Goal: Task Accomplishment & Management: Use online tool/utility

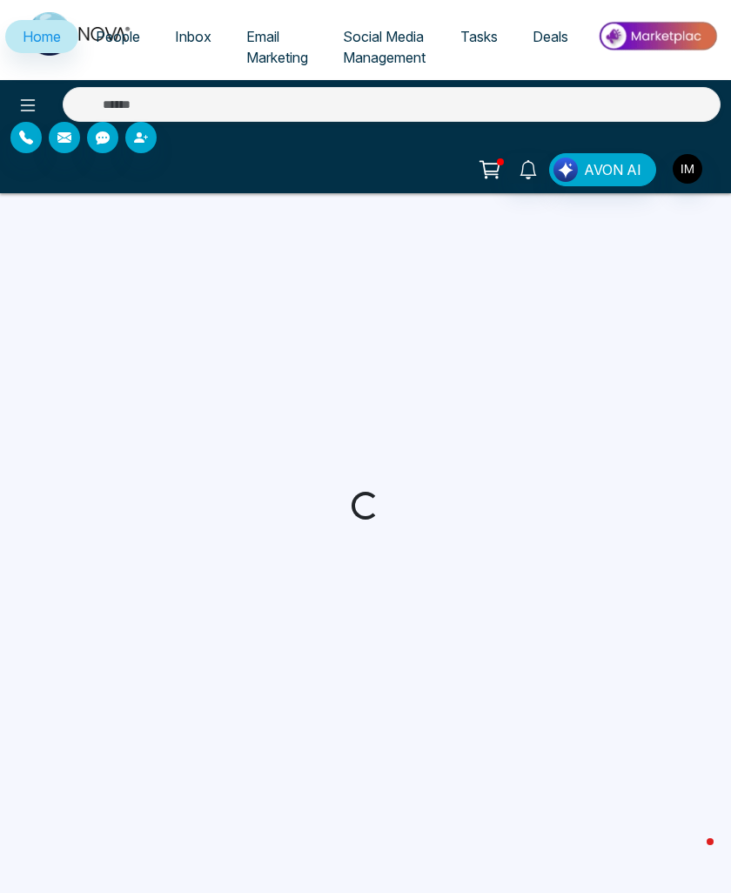
select select "*"
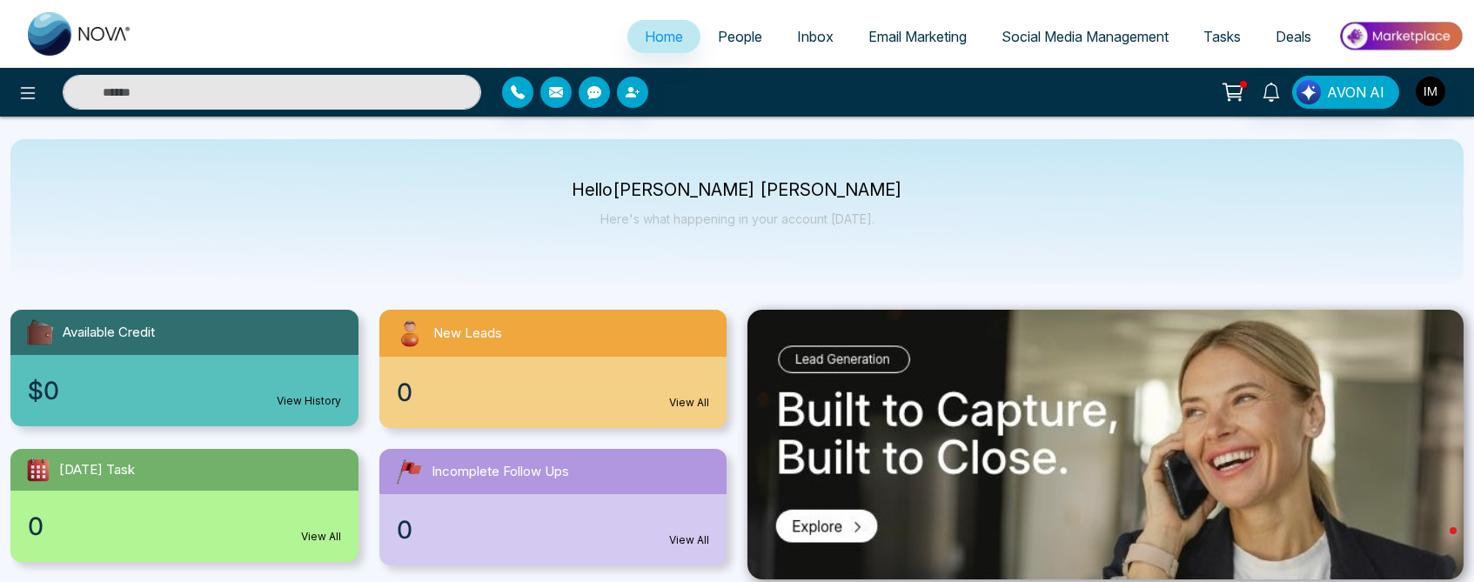
click at [728, 43] on span "People" at bounding box center [740, 36] width 44 height 17
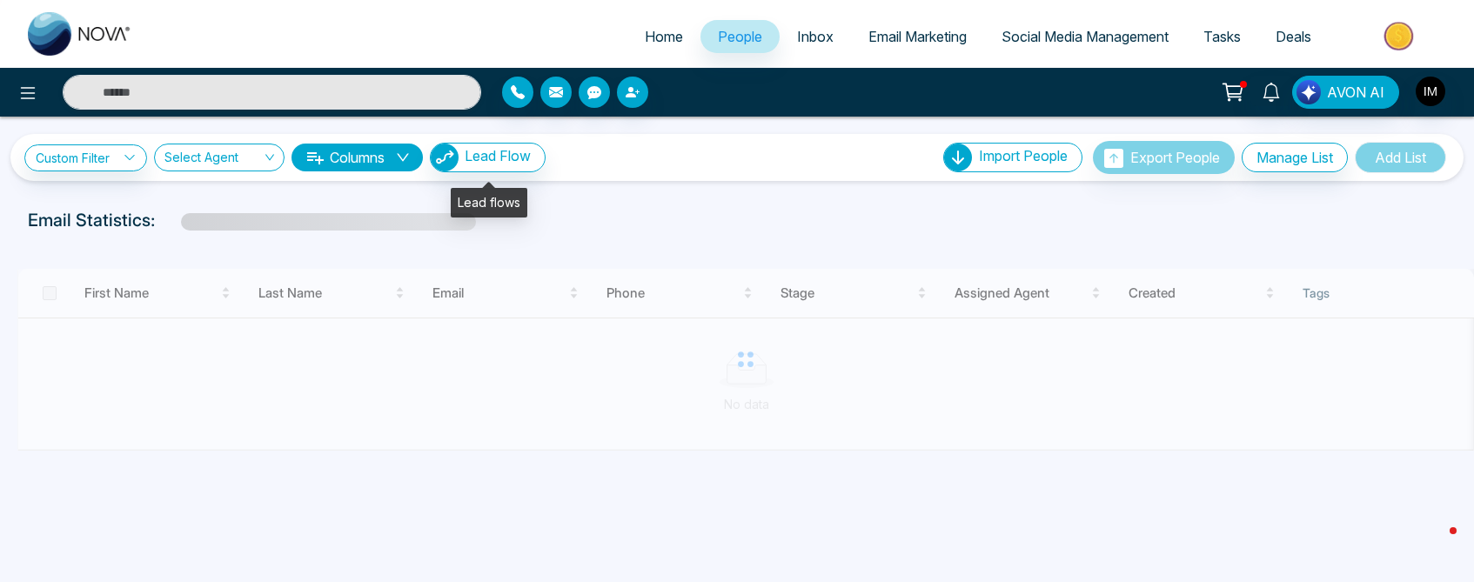
click at [522, 164] on span "Lead Flow" at bounding box center [498, 155] width 66 height 17
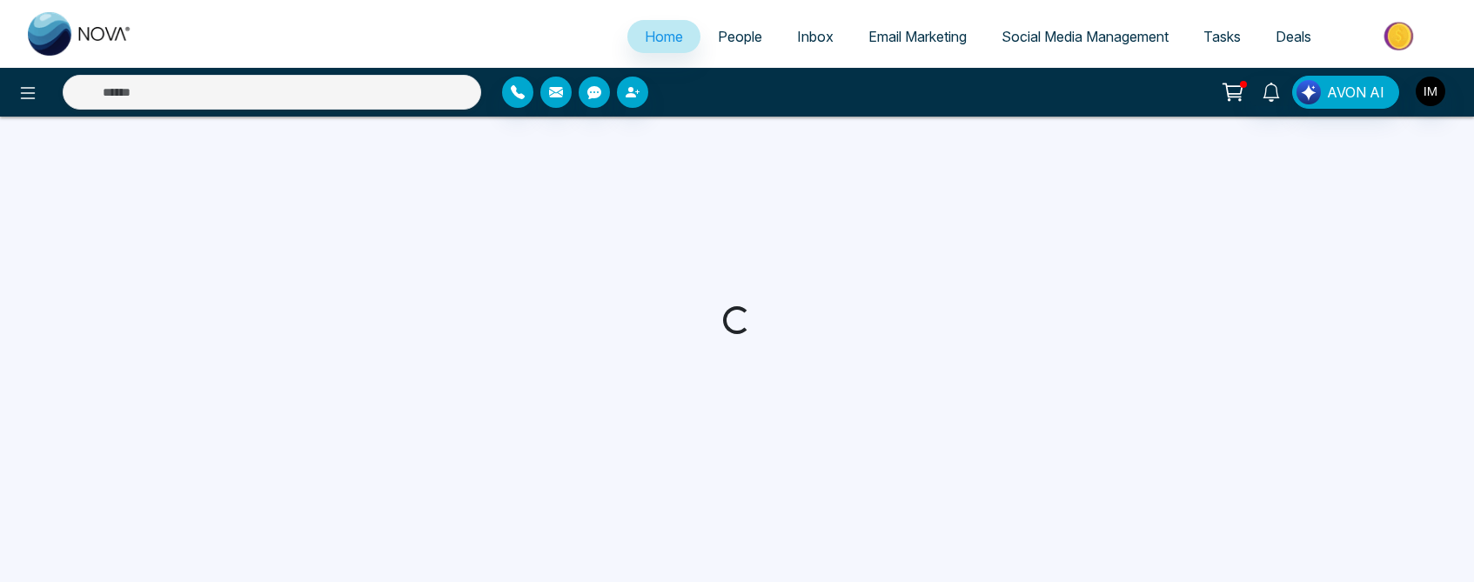
click at [1433, 79] on img "button" at bounding box center [1431, 92] width 30 height 30
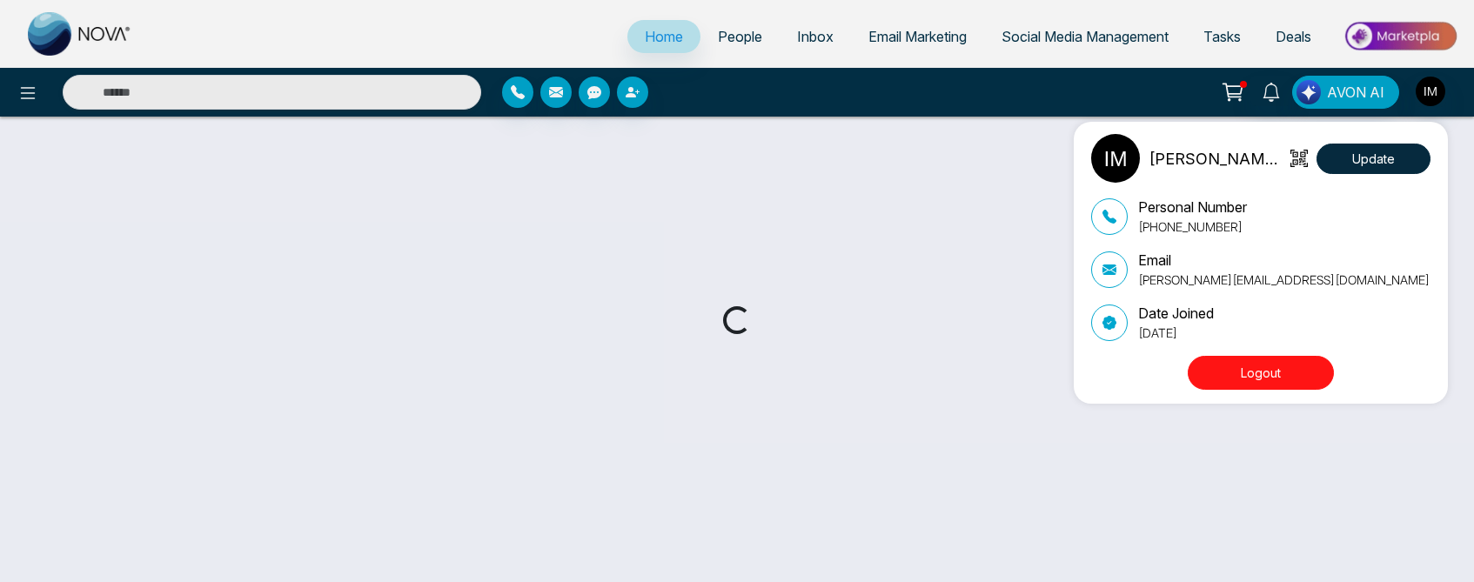
select select "*"
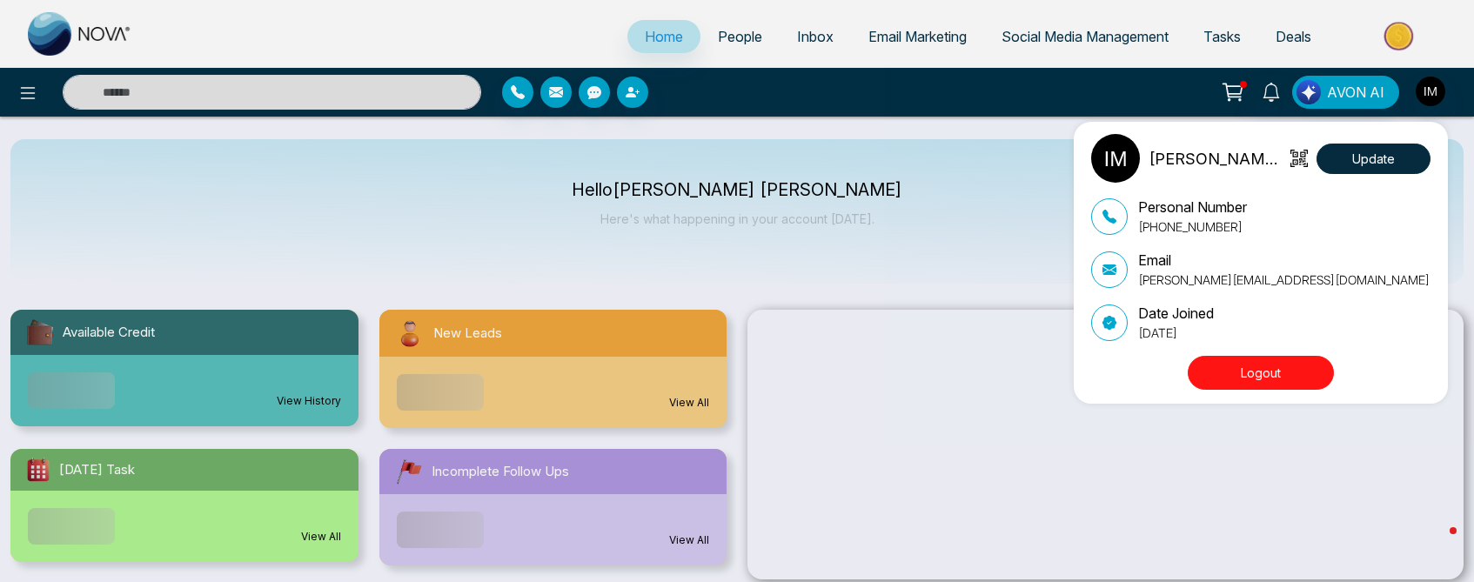
click at [1218, 380] on button "Logout" at bounding box center [1261, 373] width 146 height 34
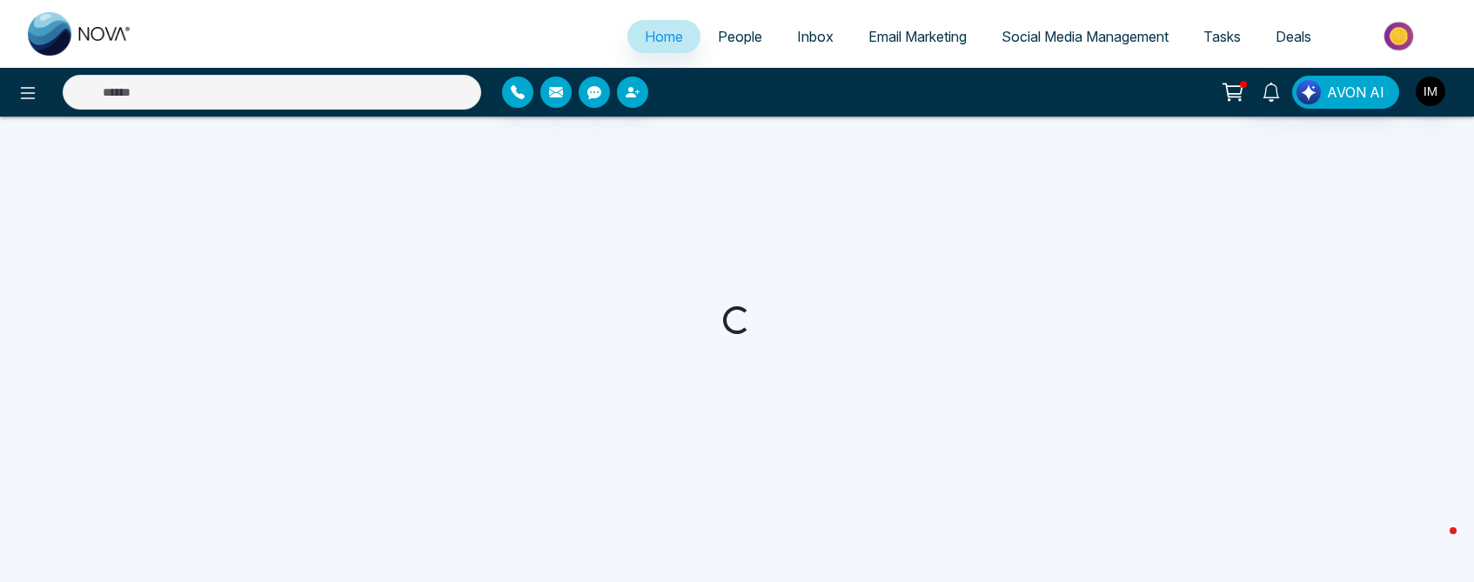
select select "*"
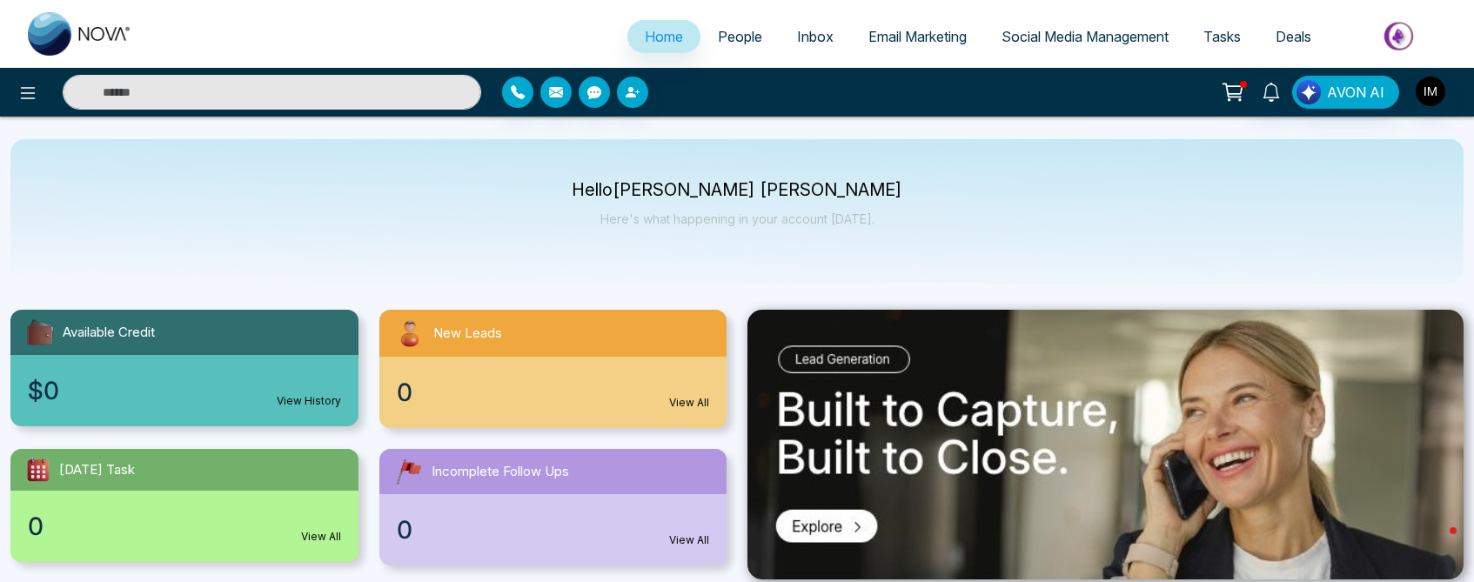
click at [721, 37] on span "People" at bounding box center [740, 36] width 44 height 17
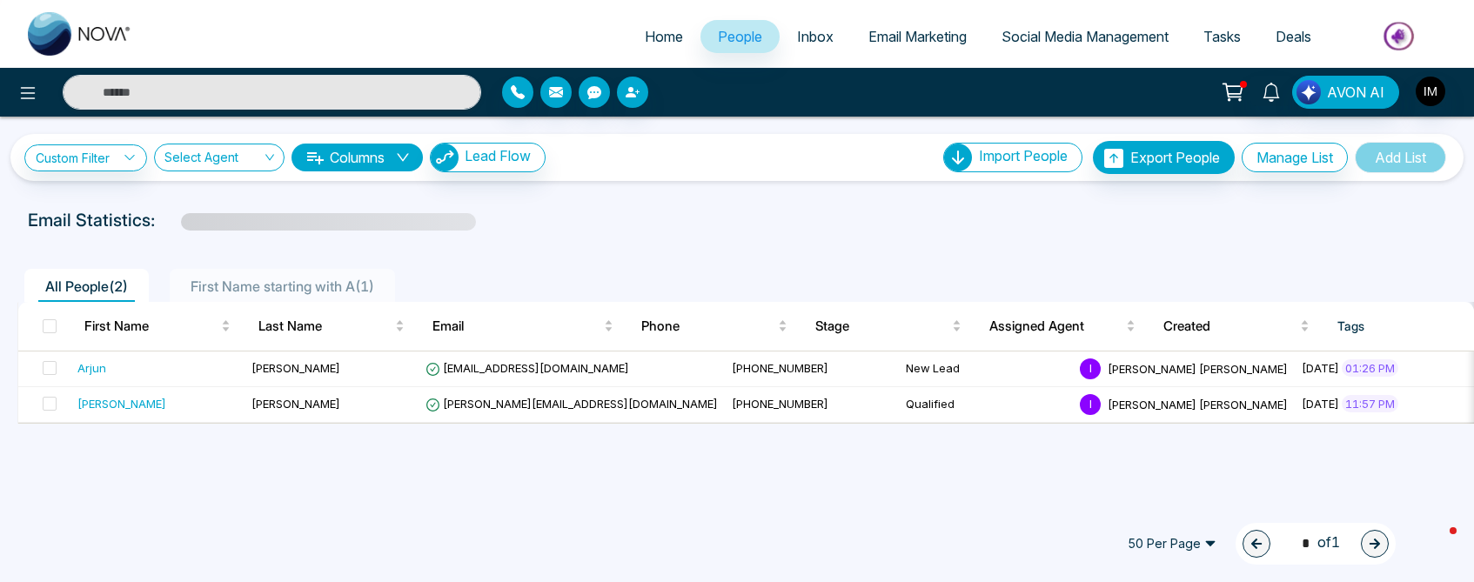
click at [808, 37] on span "Inbox" at bounding box center [815, 36] width 37 height 17
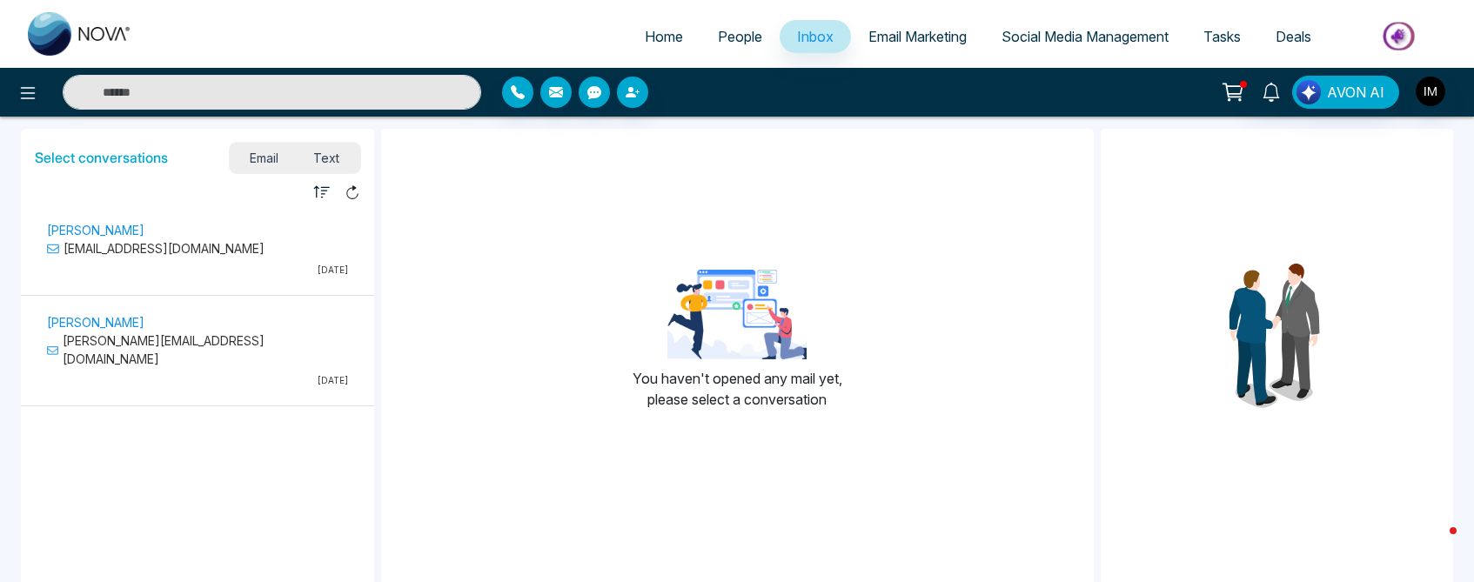
click at [909, 42] on span "Email Marketing" at bounding box center [918, 36] width 98 height 17
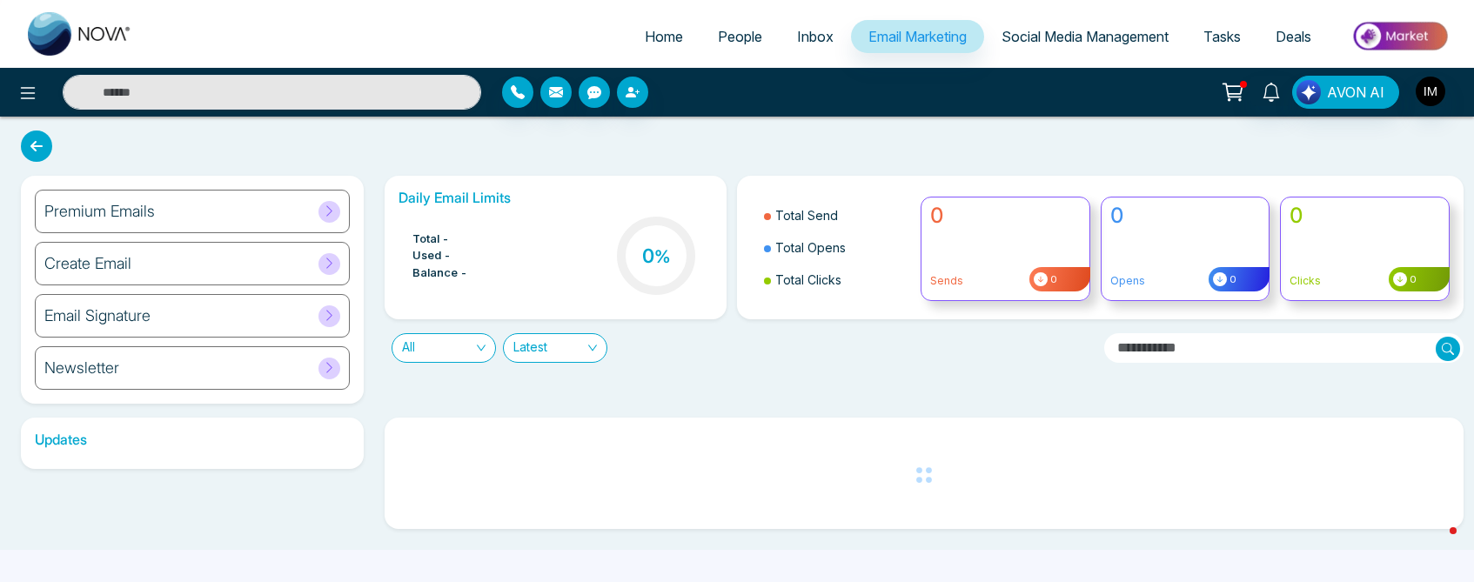
click at [663, 34] on span "Home" at bounding box center [664, 36] width 38 height 17
select select "*"
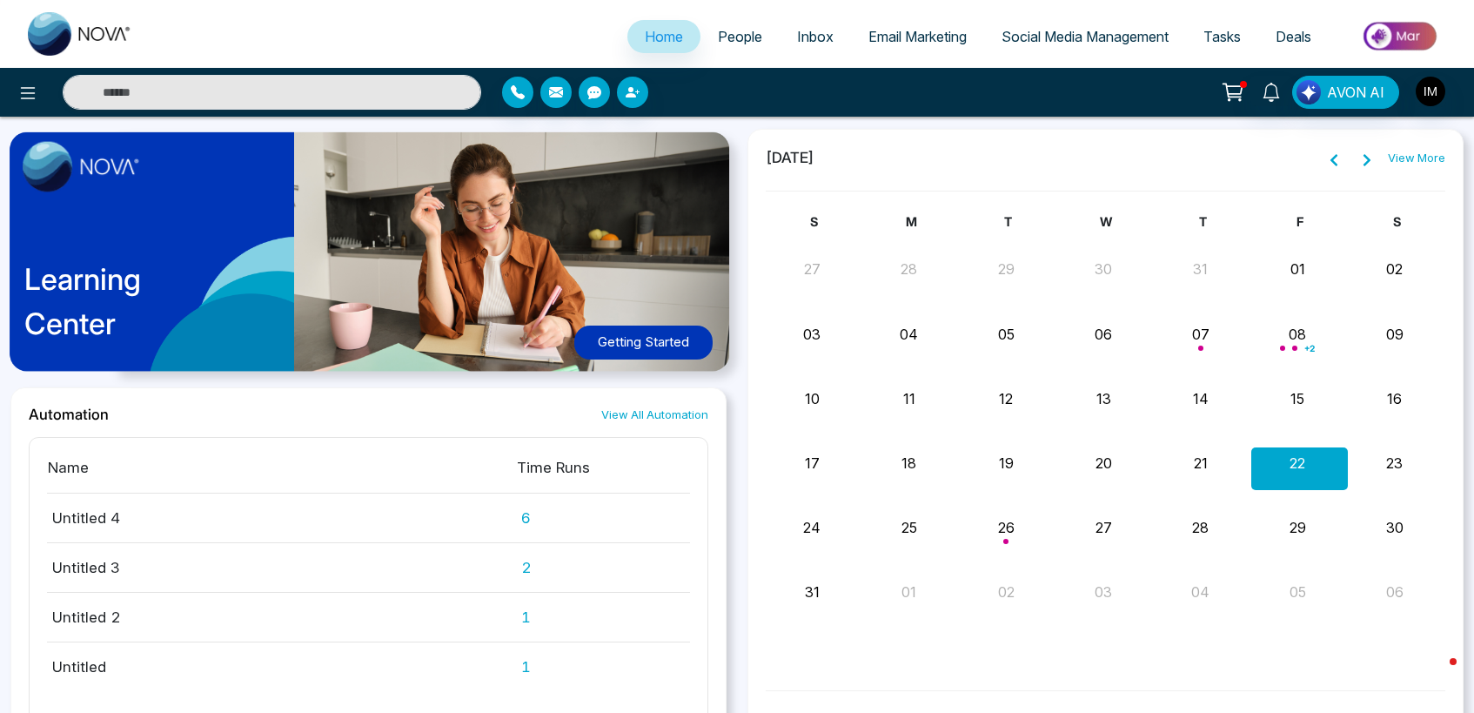
scroll to position [906, 0]
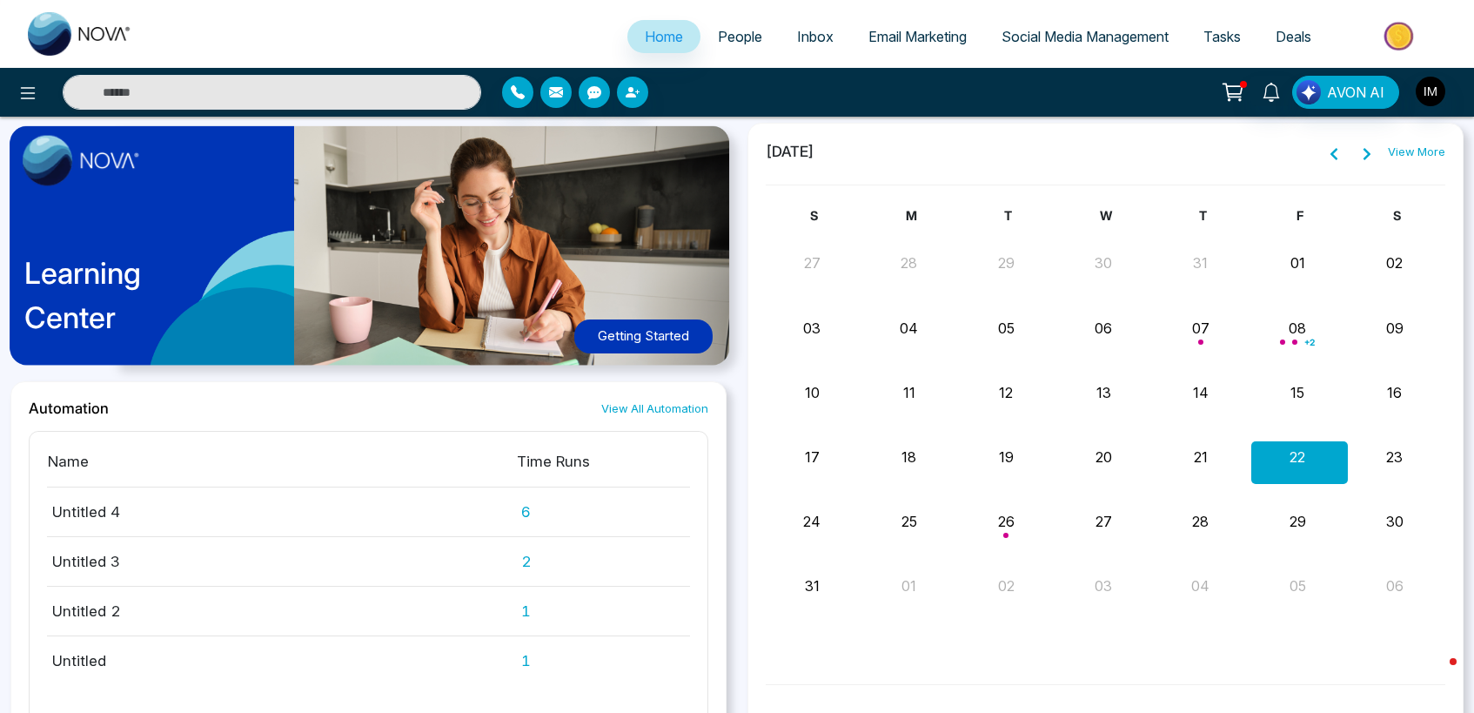
click at [1305, 339] on span "+ 2" at bounding box center [1310, 342] width 10 height 7
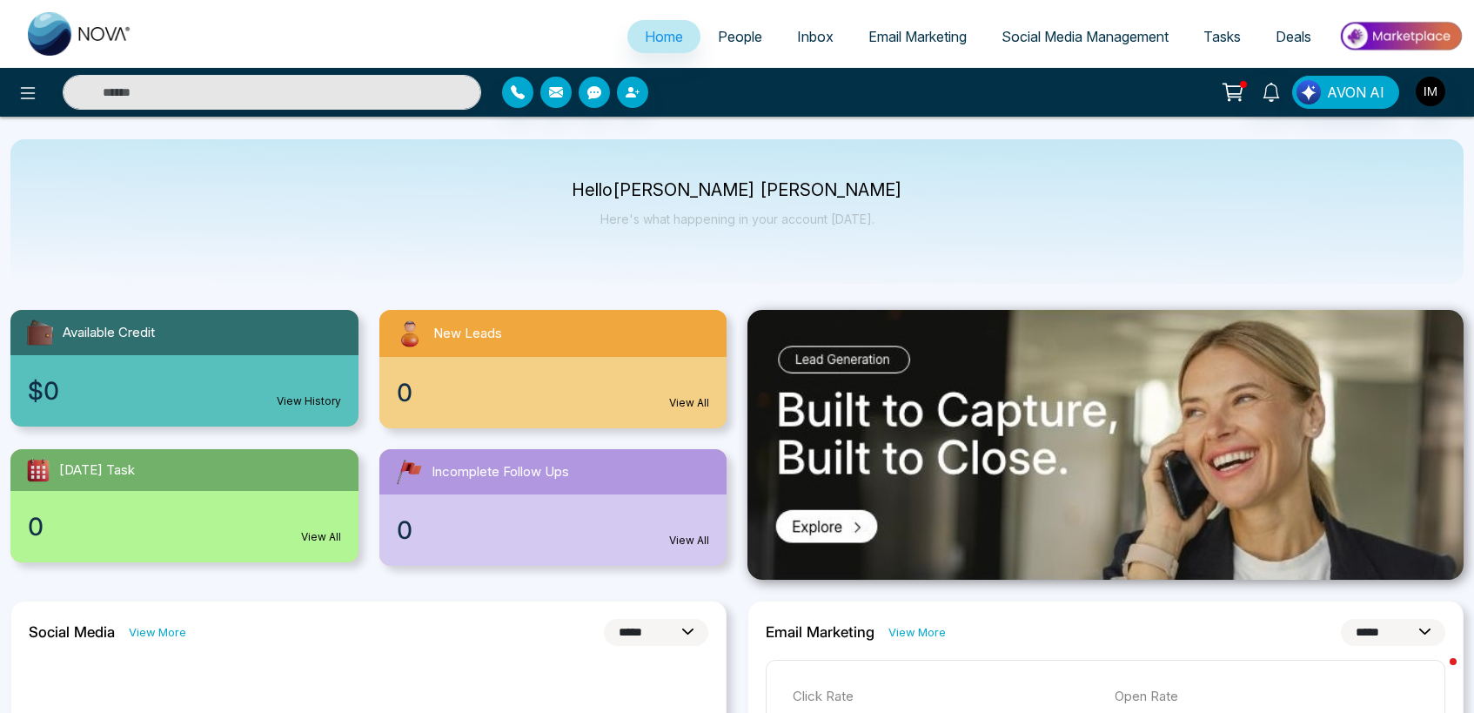
scroll to position [0, 0]
click at [736, 44] on span "People" at bounding box center [740, 36] width 44 height 17
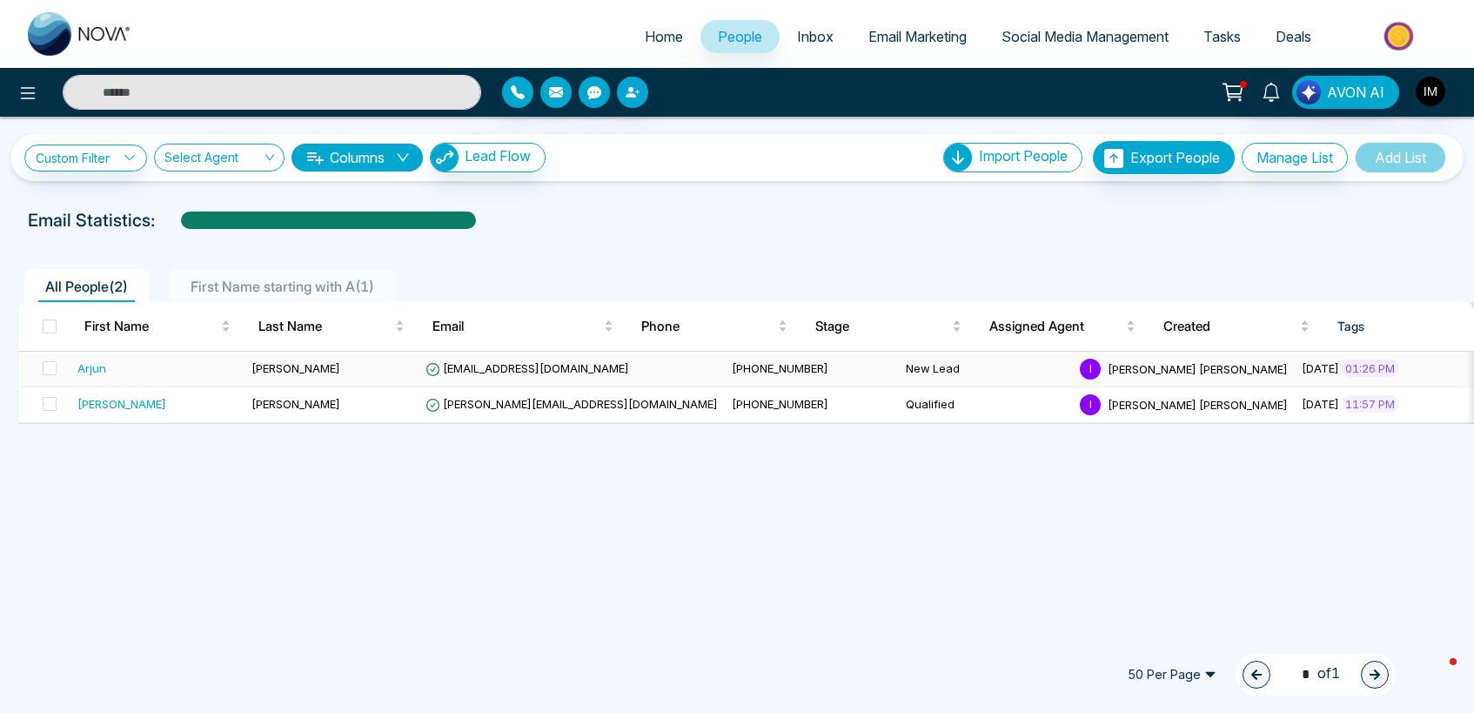
click at [100, 368] on div "Arjun" at bounding box center [91, 367] width 29 height 17
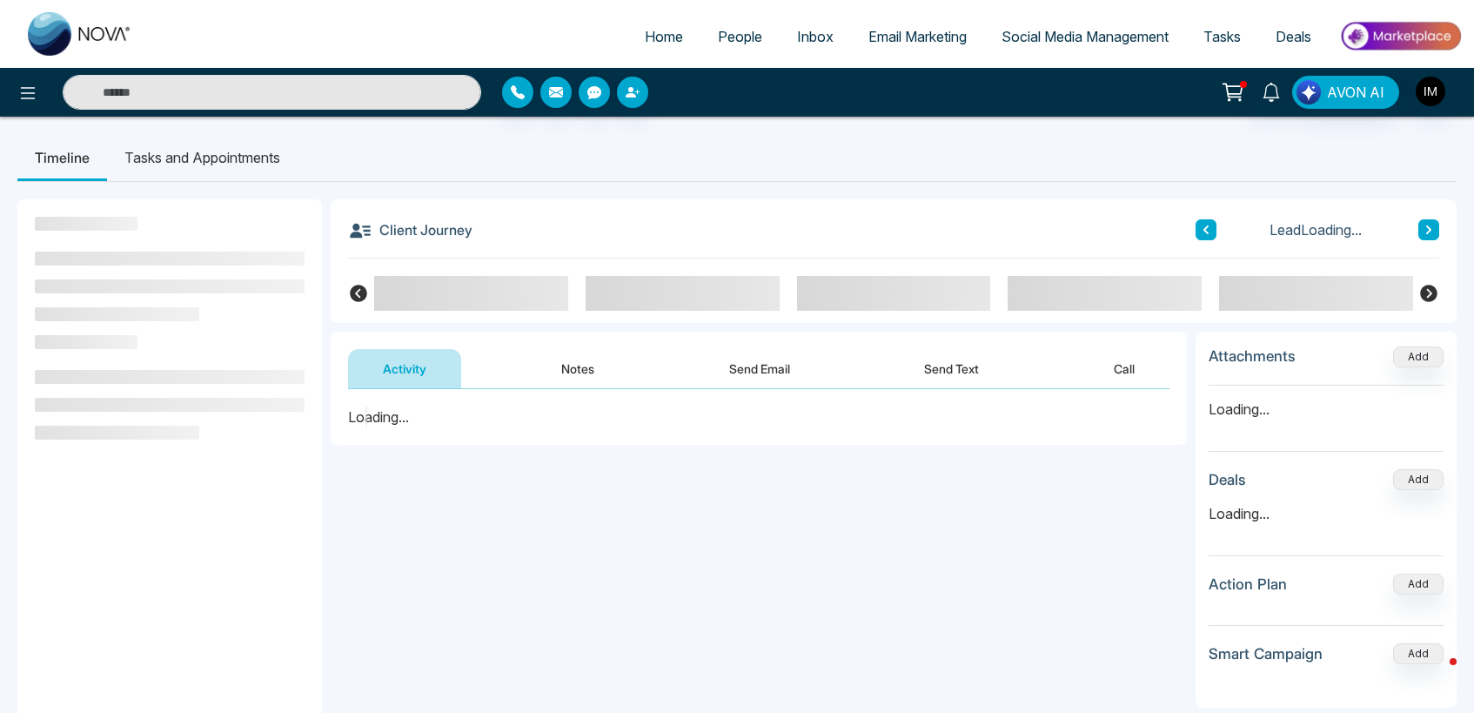
click at [741, 556] on div "**********" at bounding box center [759, 563] width 856 height 348
click at [905, 42] on span "Email Marketing" at bounding box center [918, 36] width 98 height 17
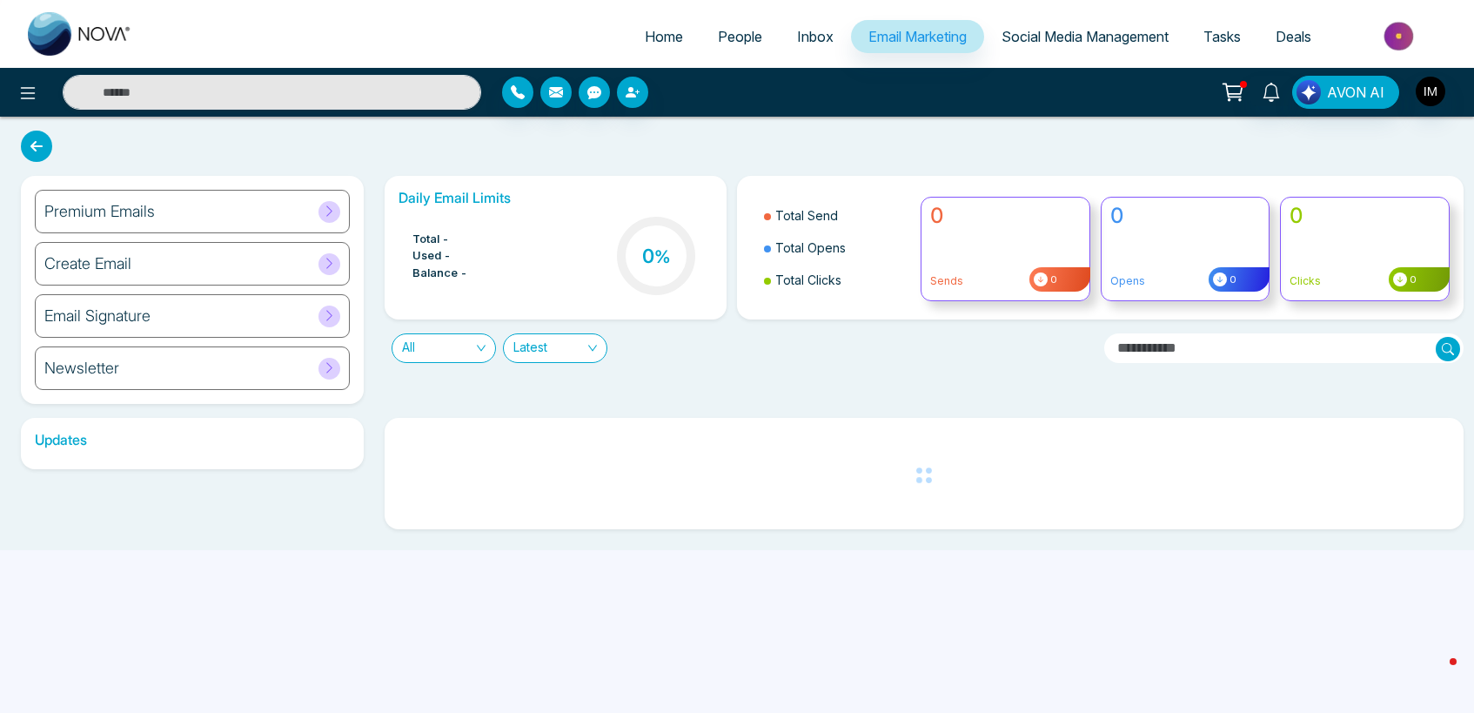
click at [131, 272] on h6 "Create Email" at bounding box center [87, 263] width 87 height 19
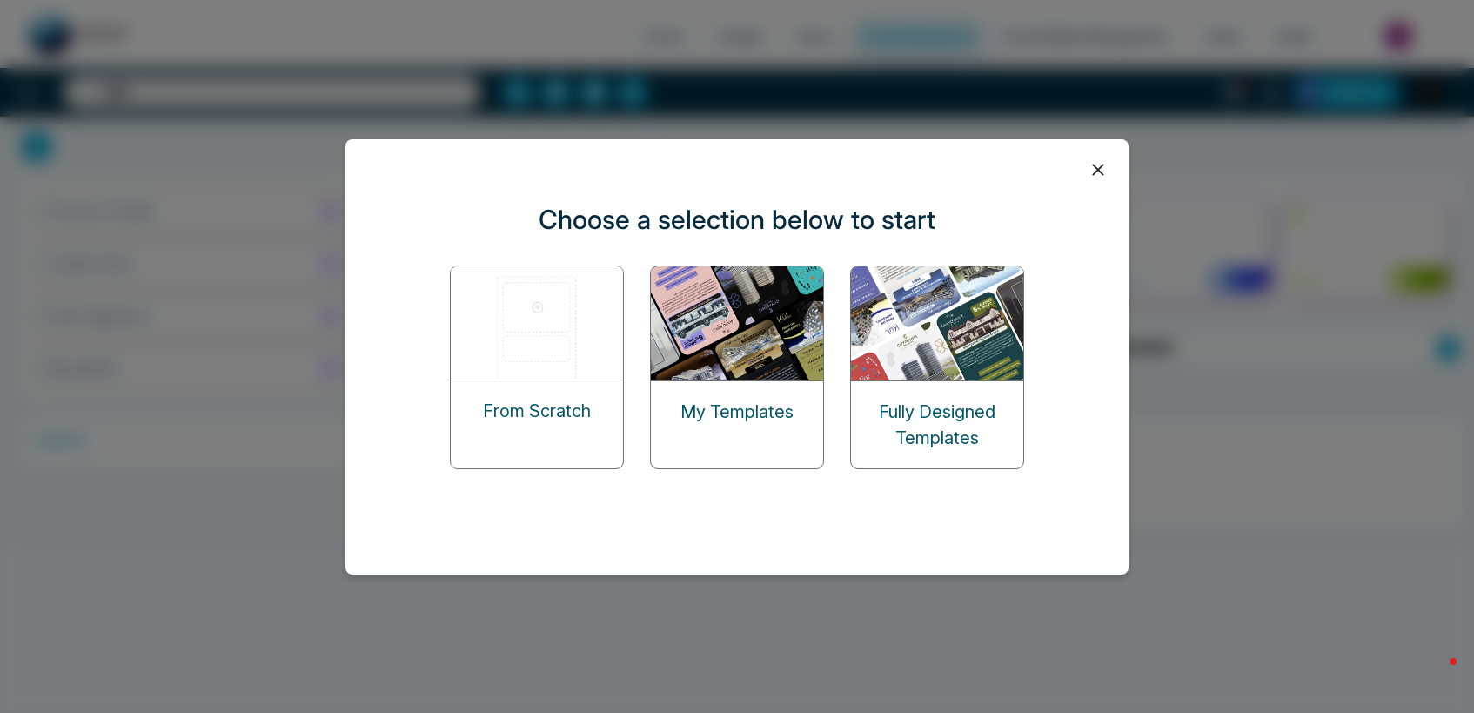
click at [962, 396] on div "Fully Designed Templates" at bounding box center [937, 424] width 172 height 87
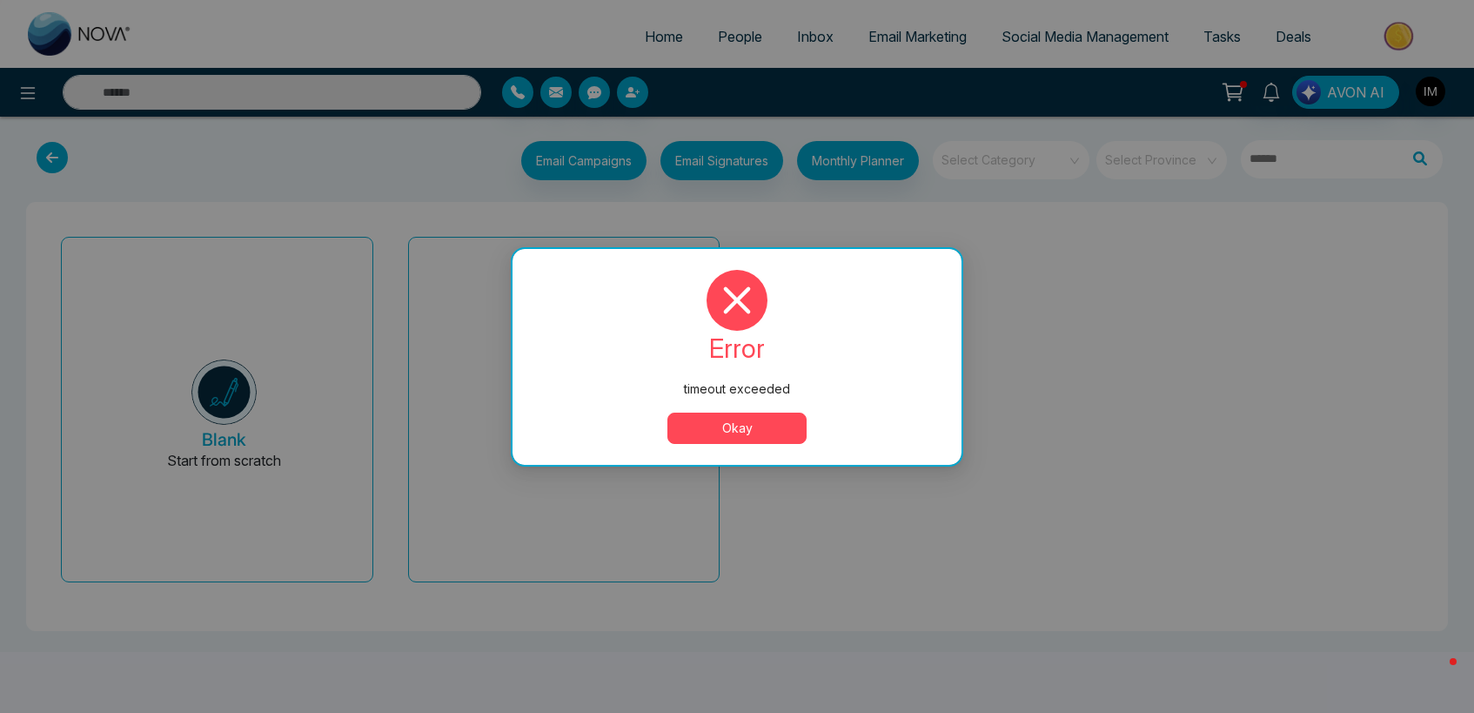
click at [755, 420] on button "Okay" at bounding box center [737, 428] width 139 height 31
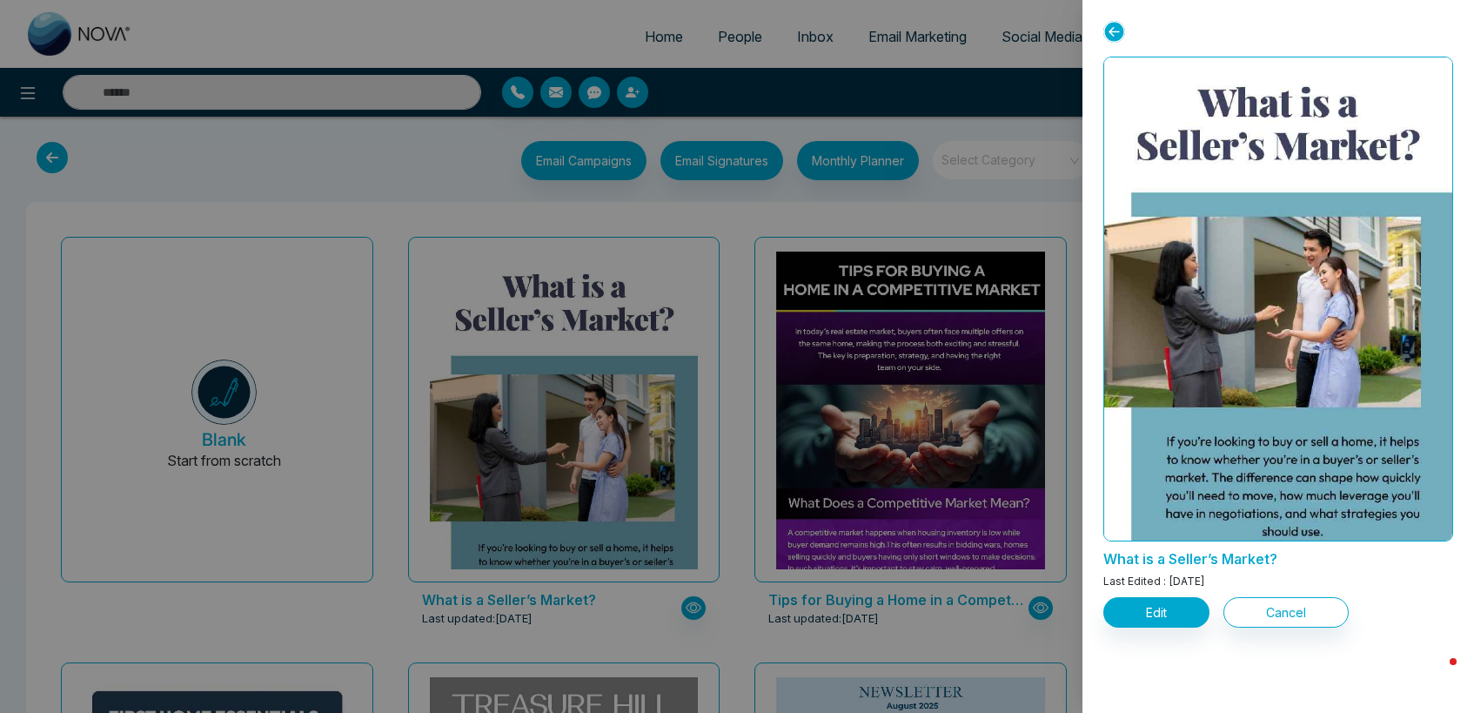
click at [1178, 621] on button "Edit" at bounding box center [1157, 612] width 106 height 30
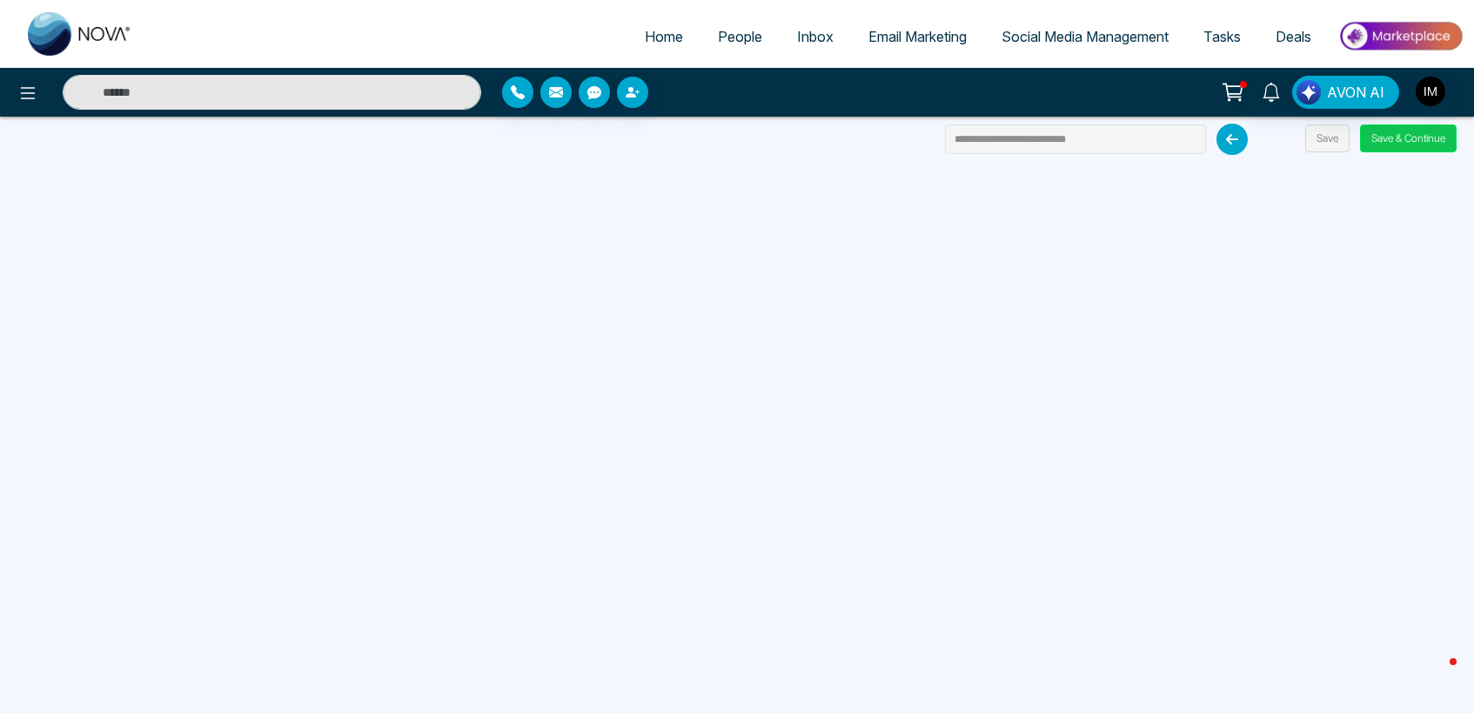
click at [1399, 131] on button "Save & Continue" at bounding box center [1408, 138] width 97 height 28
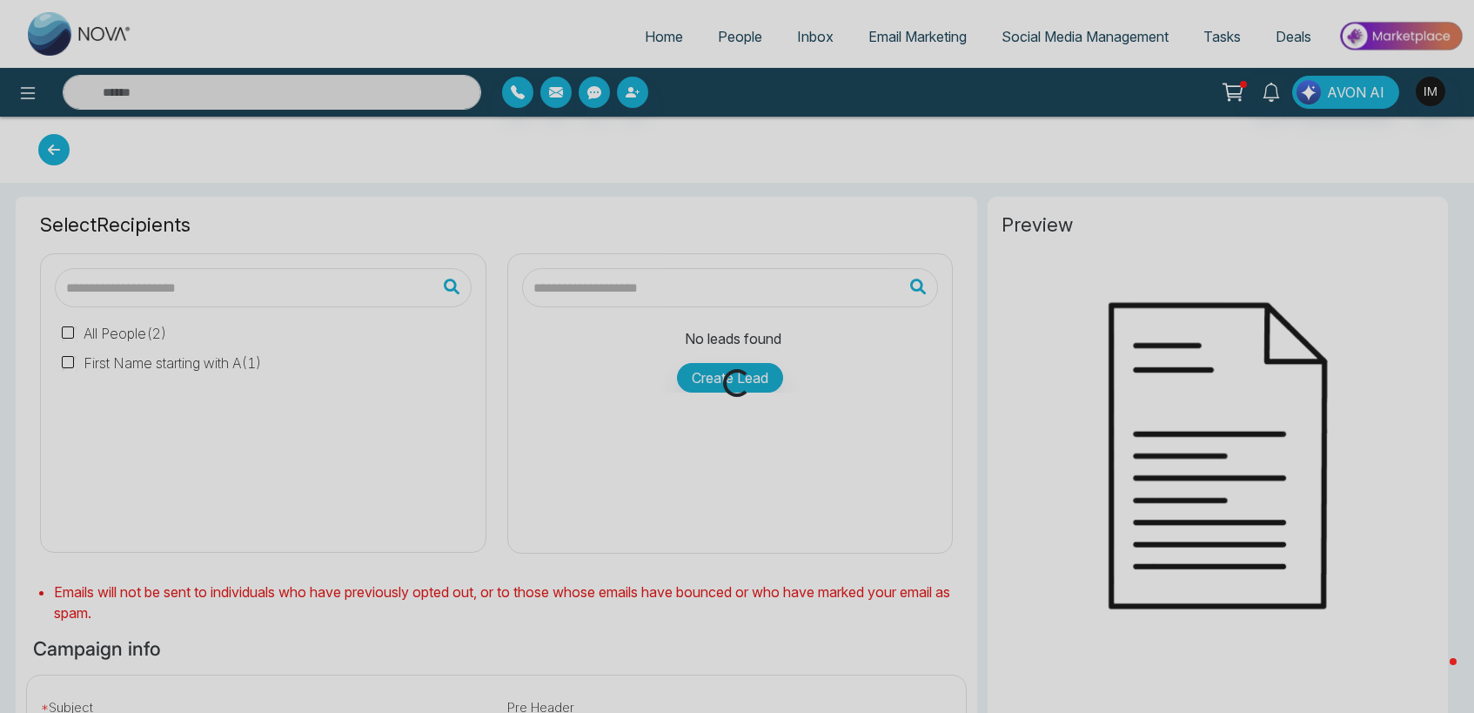
type input "**********"
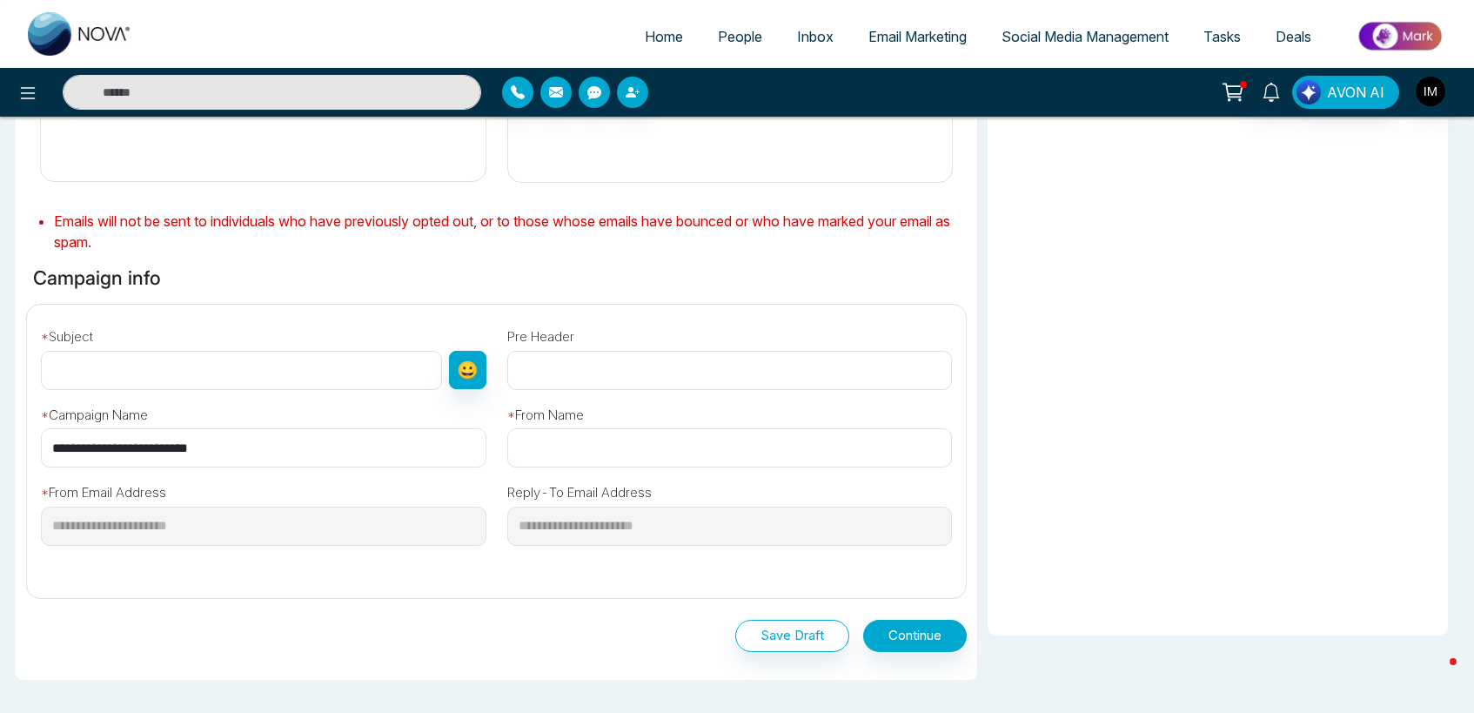
scroll to position [380, 0]
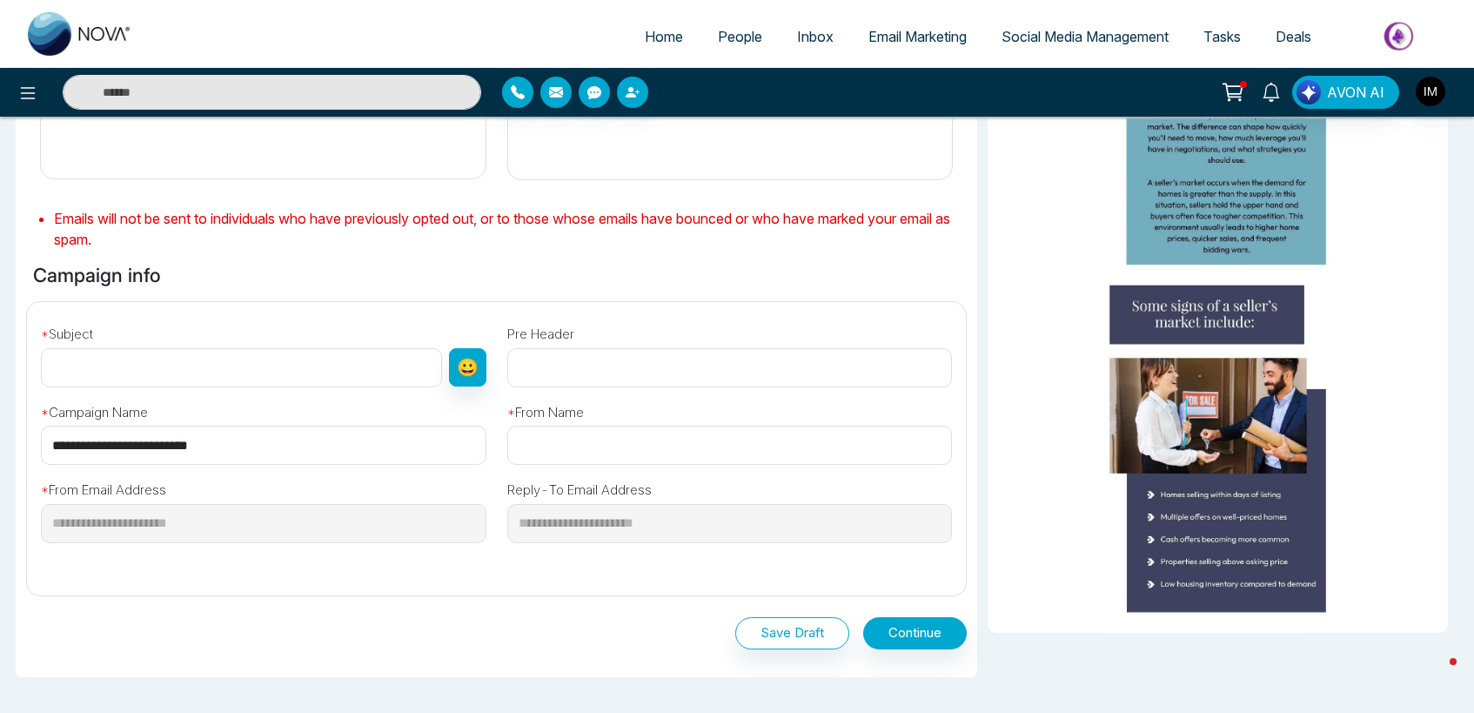
click at [173, 375] on input "text" at bounding box center [241, 367] width 401 height 39
type input "**********"
click at [300, 454] on input "**********" at bounding box center [264, 445] width 446 height 39
click at [306, 549] on div "**********" at bounding box center [263, 516] width 466 height 103
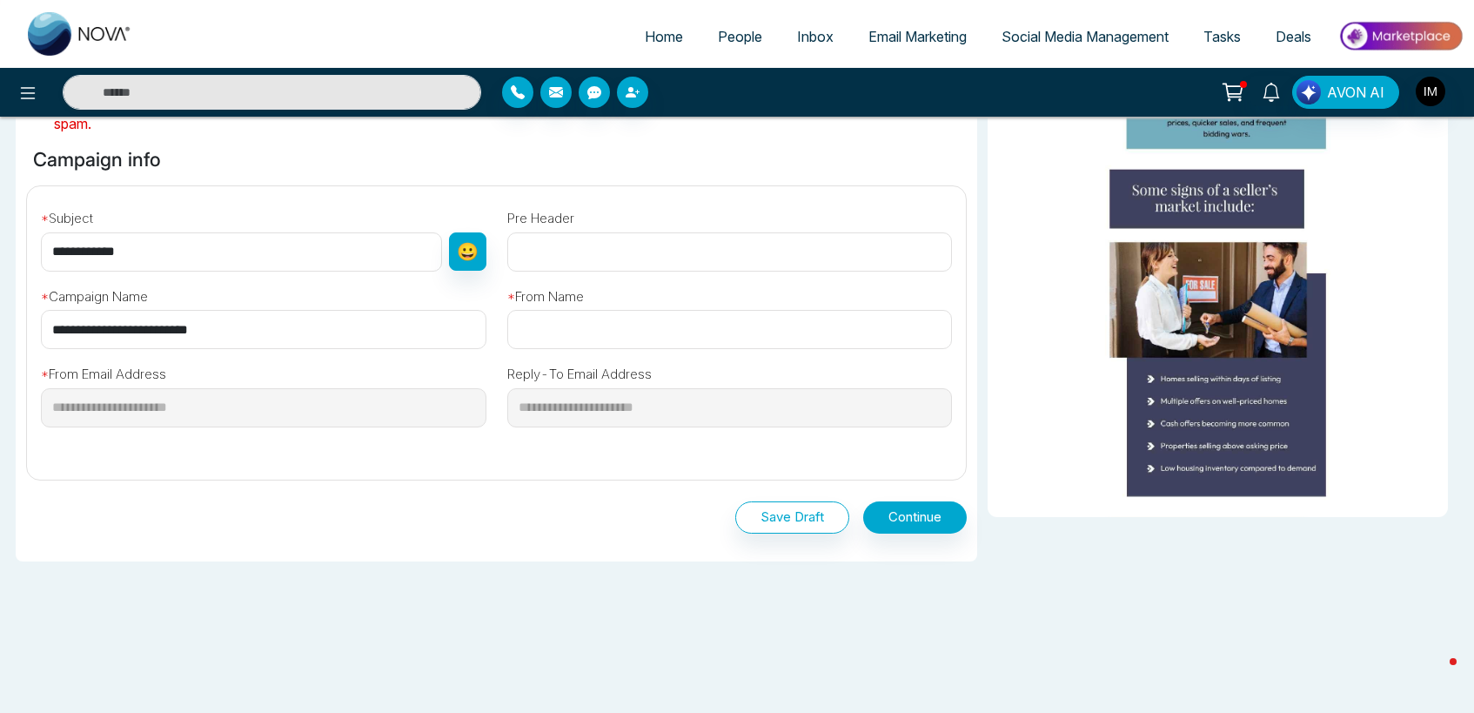
scroll to position [494, 0]
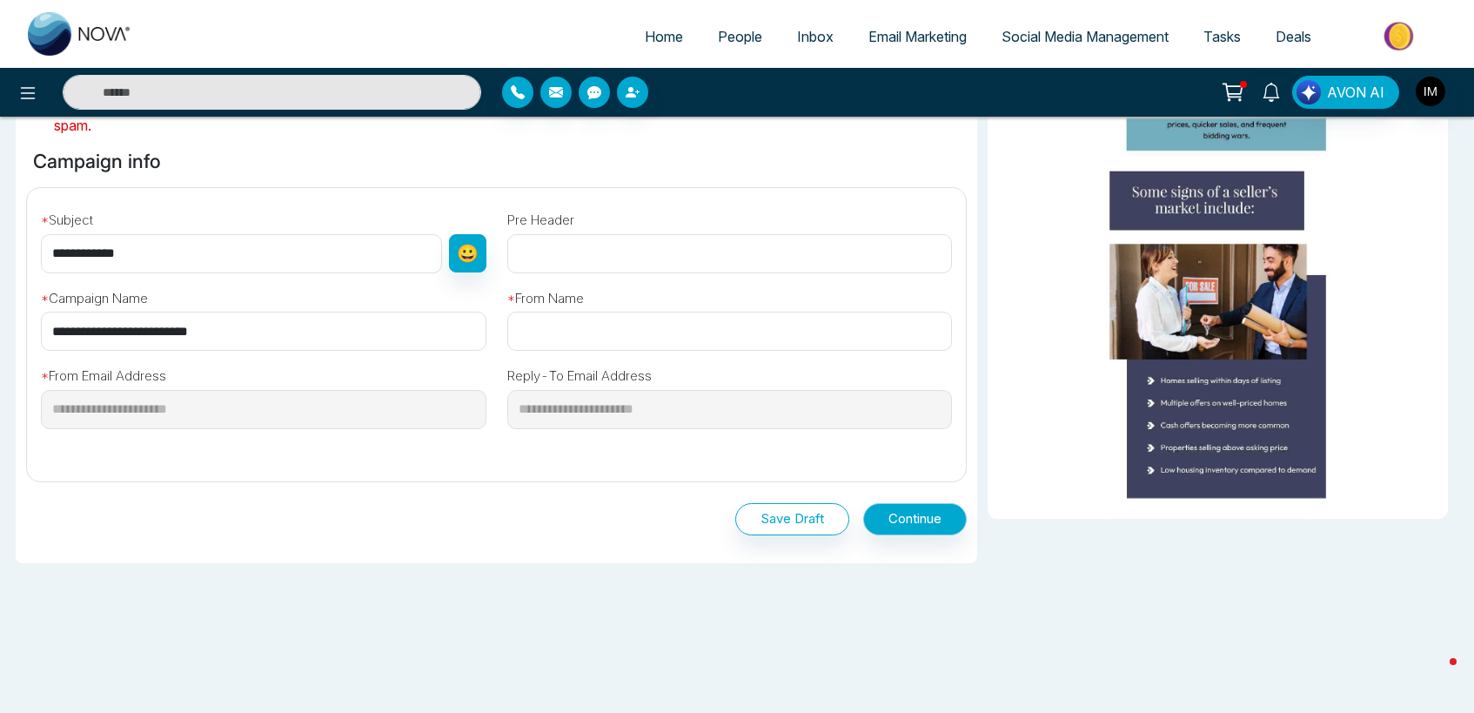
click at [922, 520] on button "Continue" at bounding box center [915, 519] width 104 height 32
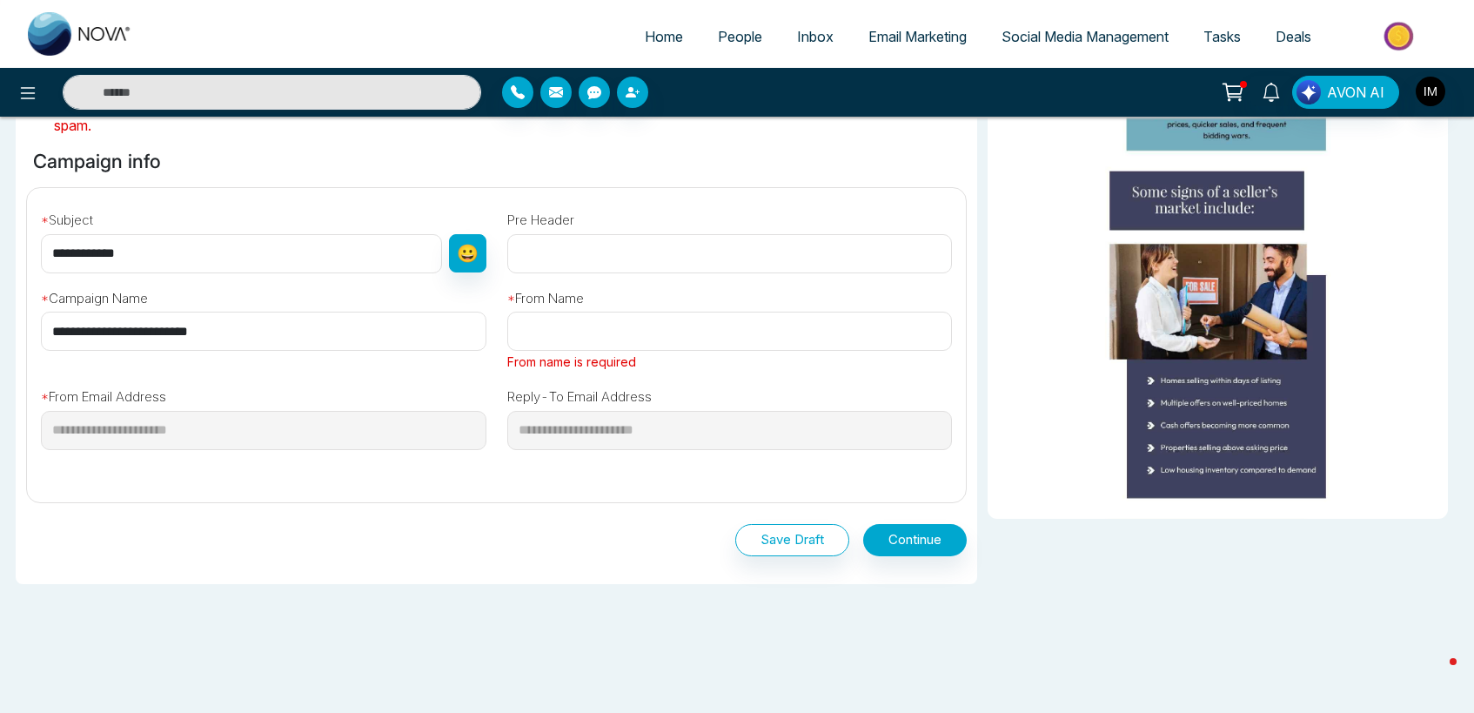
type input "*"
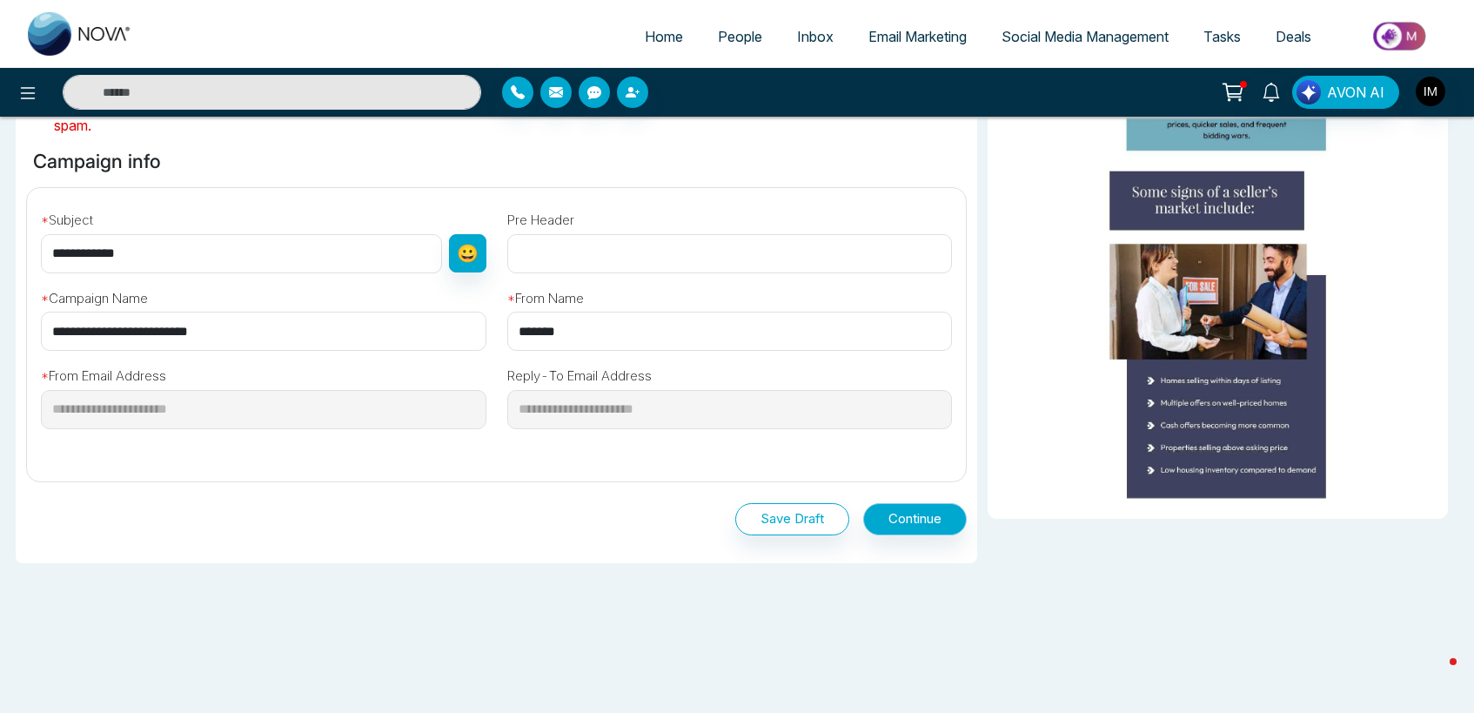
type input "*******"
click at [910, 519] on button "Continue" at bounding box center [915, 519] width 104 height 32
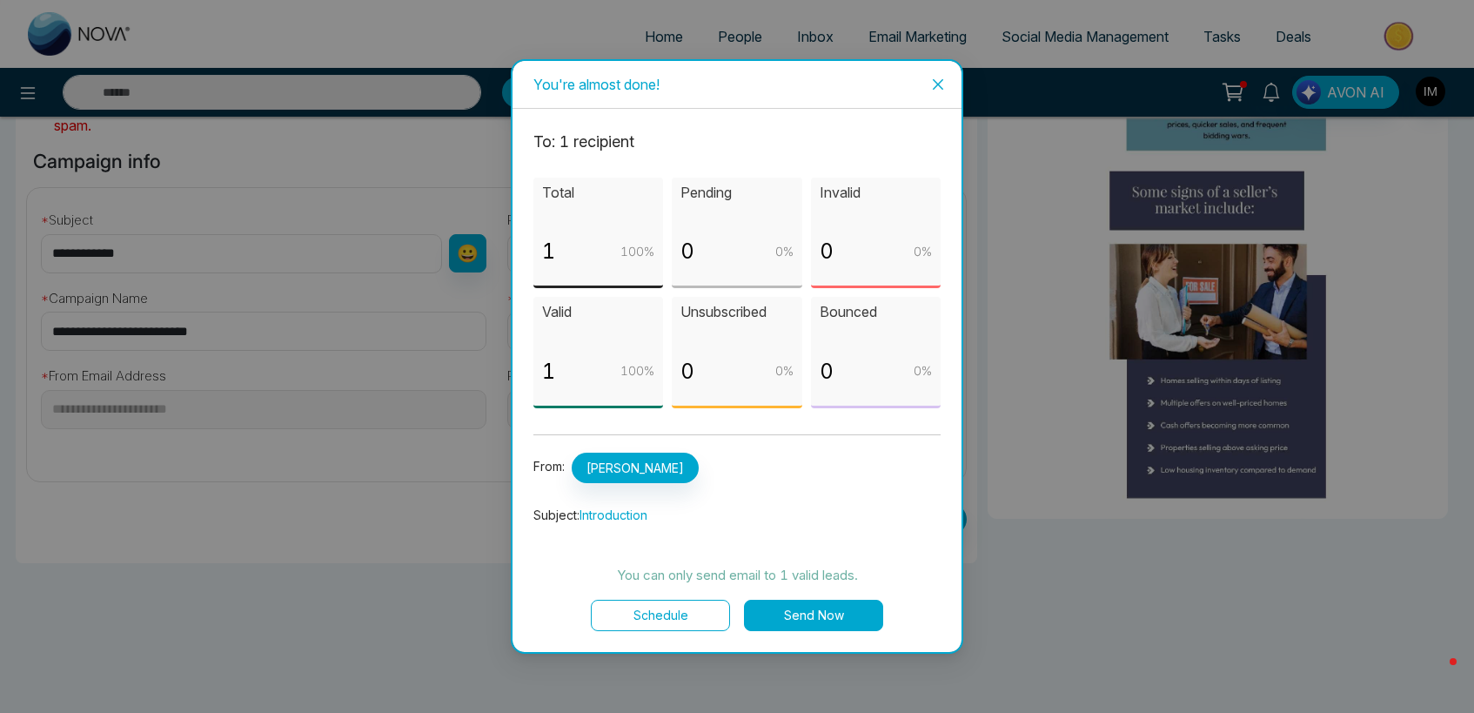
click at [936, 89] on icon "close" at bounding box center [938, 84] width 14 height 14
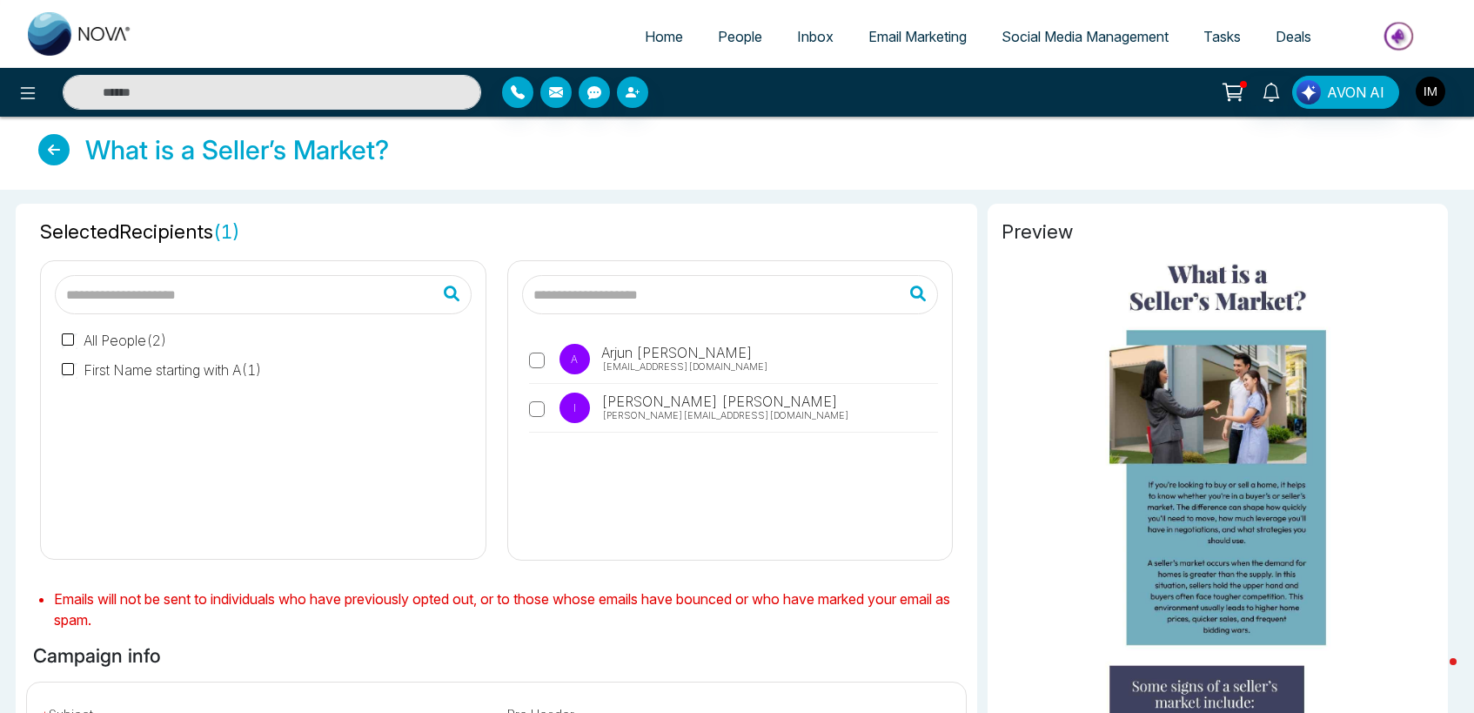
scroll to position [0, 0]
click at [922, 45] on link "Email Marketing" at bounding box center [917, 36] width 133 height 33
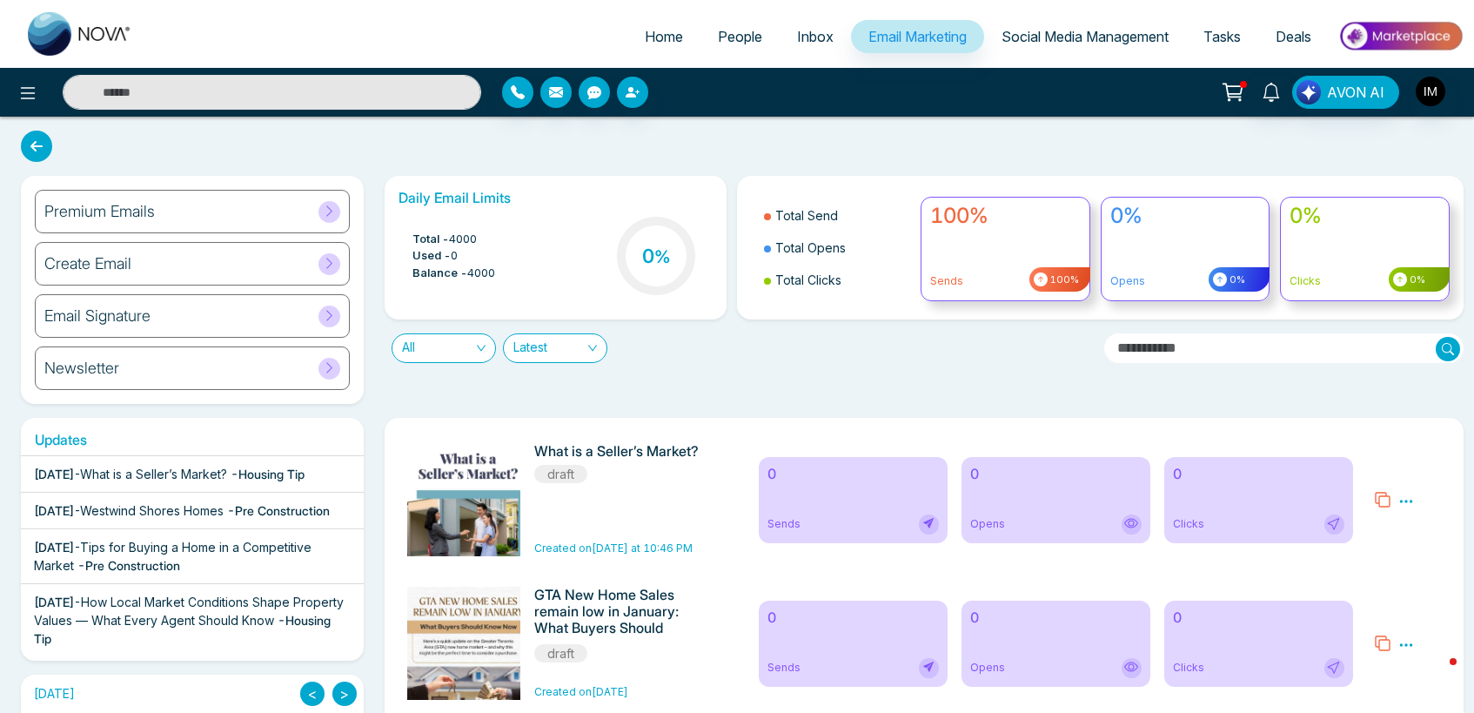
click at [1296, 33] on span "Deals" at bounding box center [1294, 36] width 36 height 17
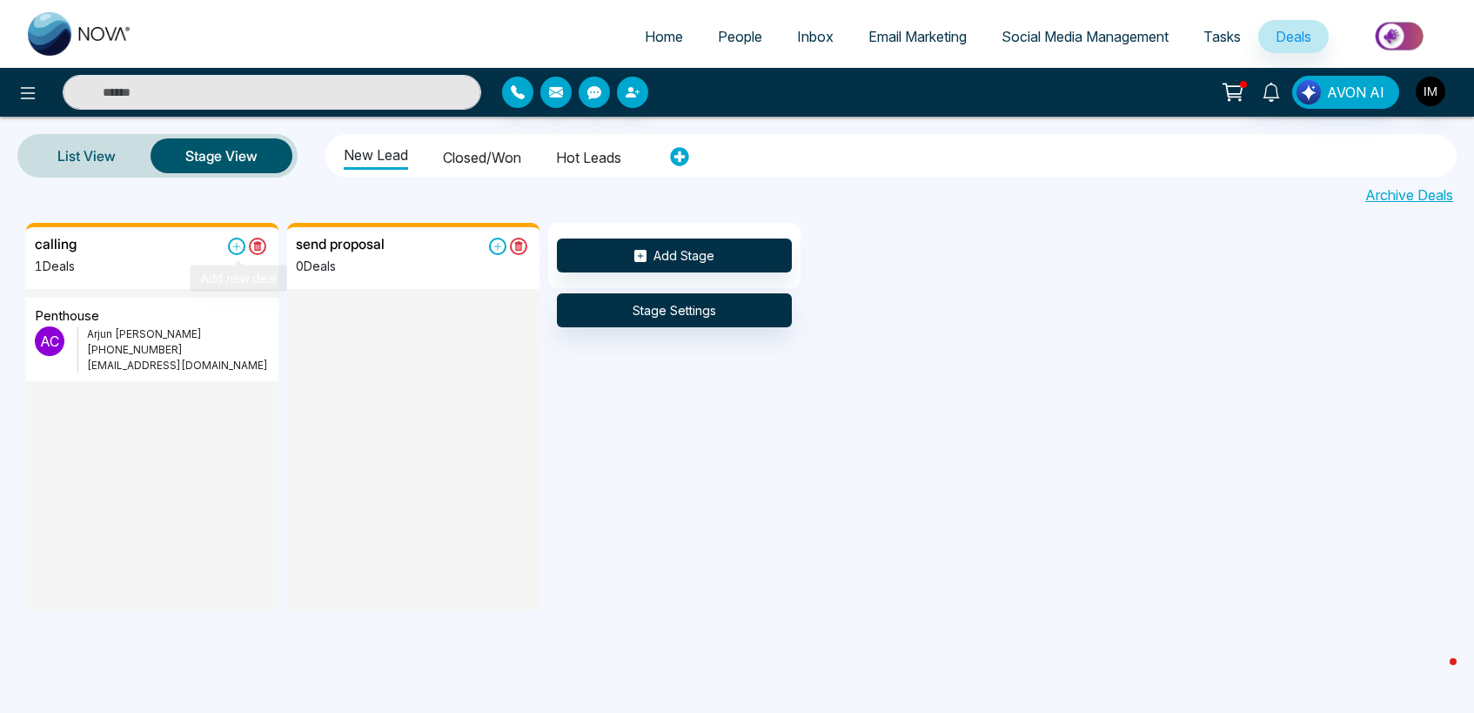
click at [237, 249] on icon at bounding box center [237, 247] width 8 height 8
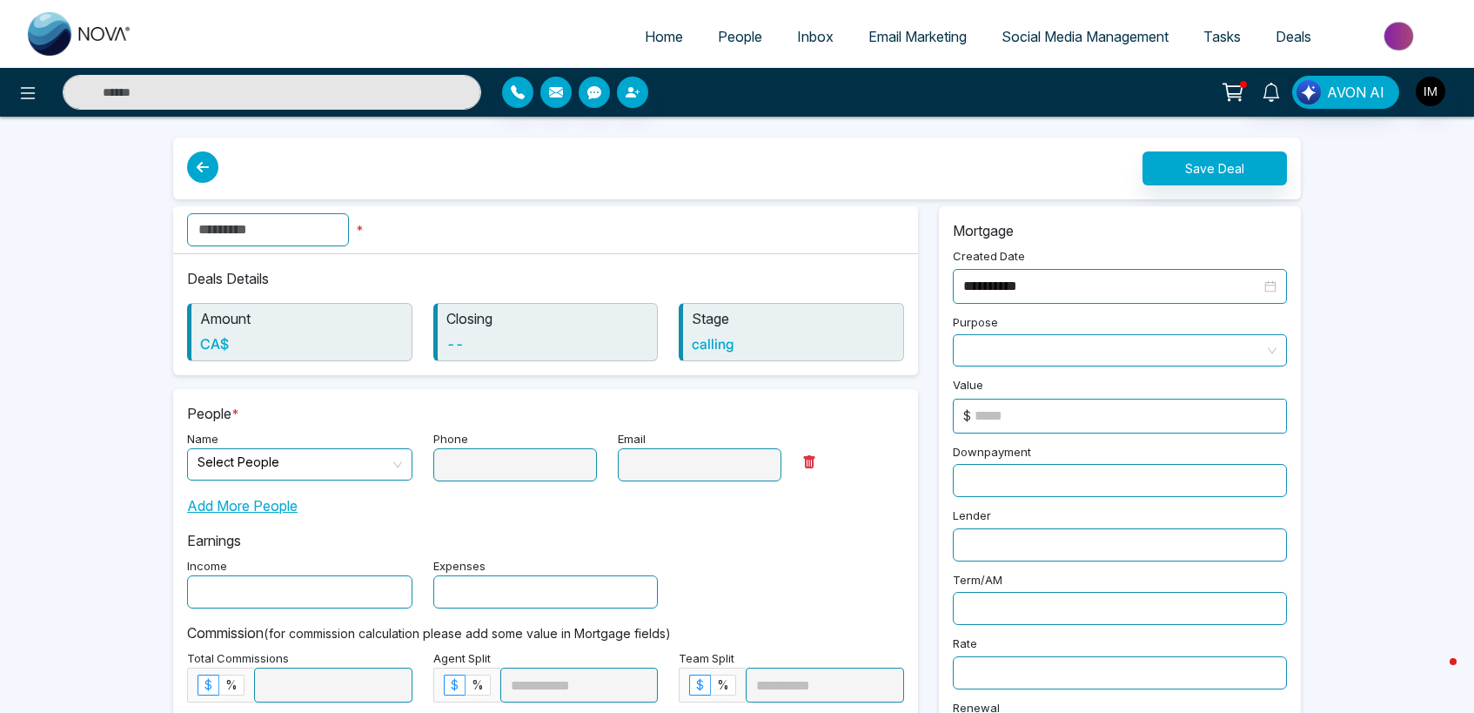
click at [282, 237] on input "text" at bounding box center [268, 229] width 162 height 33
click at [206, 174] on icon at bounding box center [202, 166] width 31 height 31
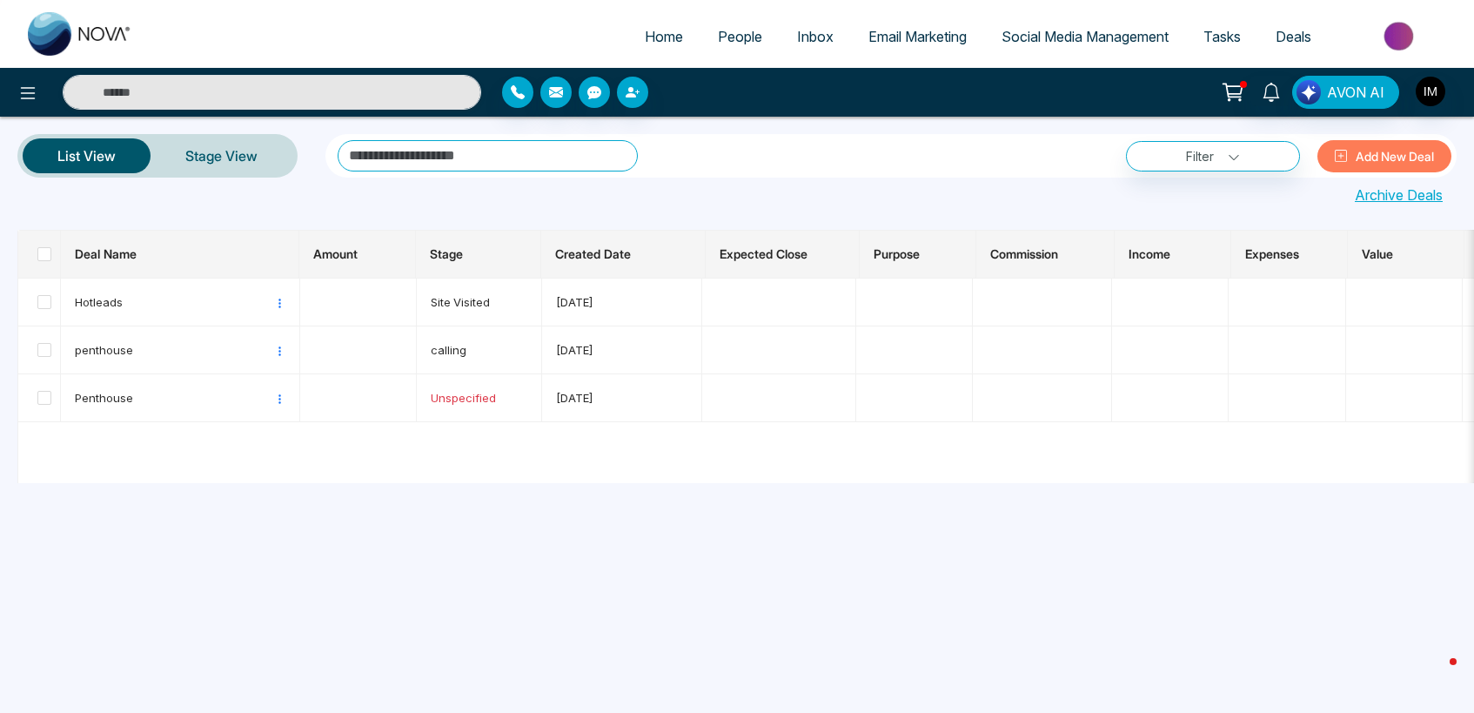
click at [810, 38] on span "Inbox" at bounding box center [815, 36] width 37 height 17
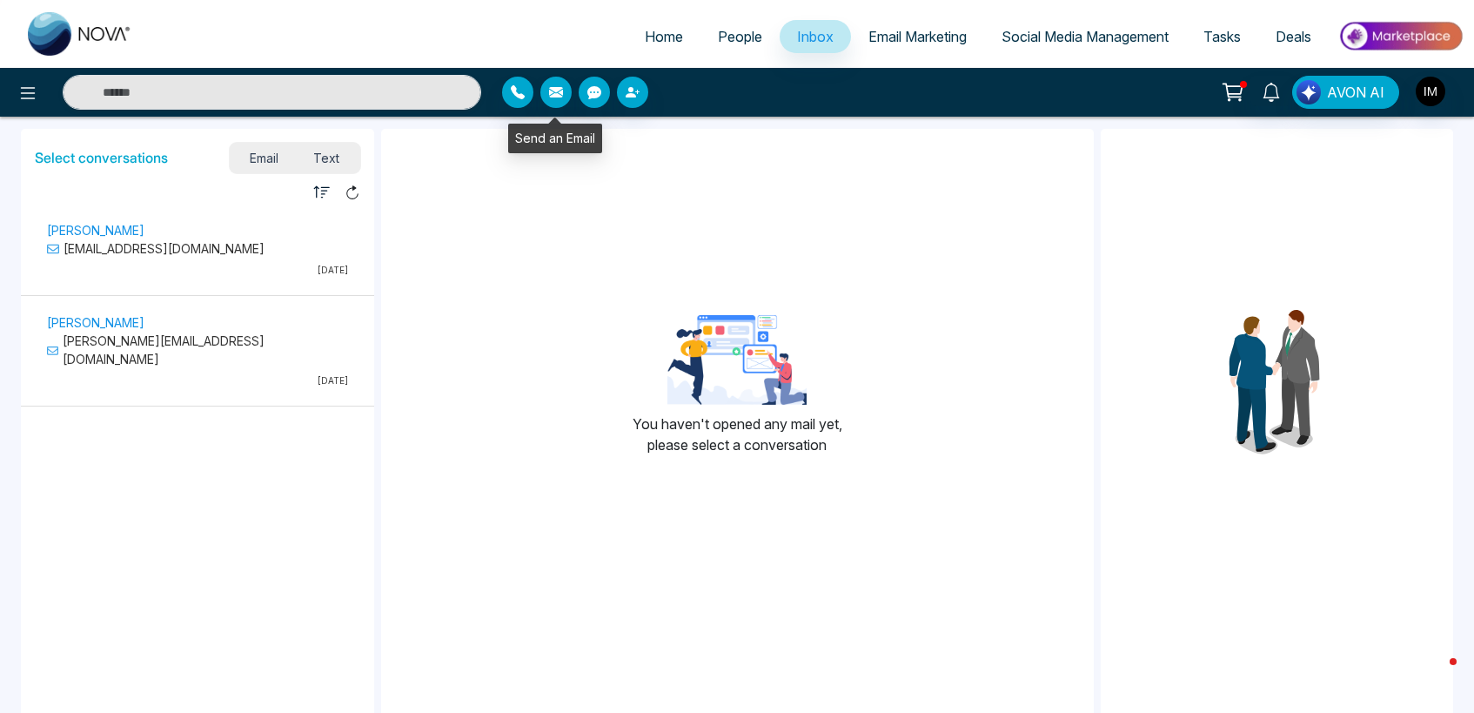
click at [561, 98] on icon "button" at bounding box center [556, 92] width 14 height 14
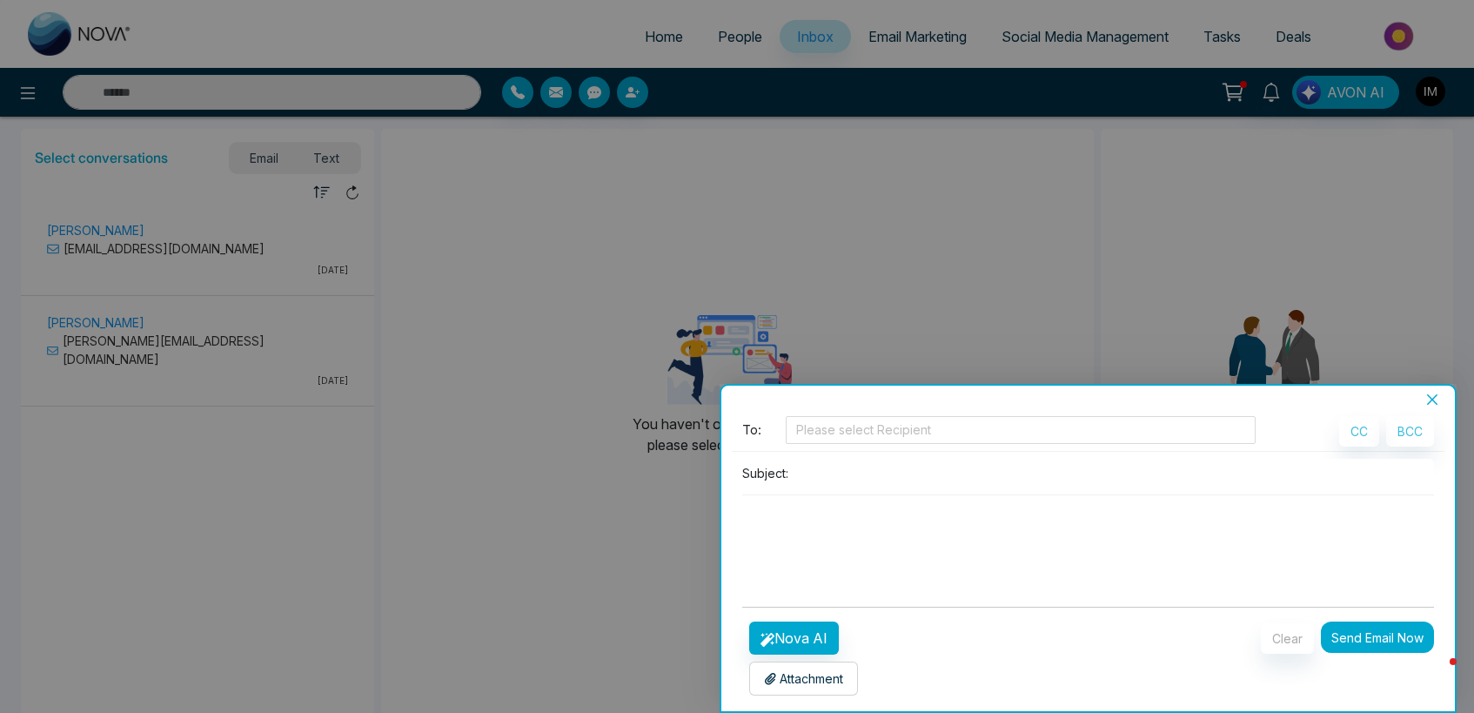
click at [1429, 401] on icon "close" at bounding box center [1433, 400] width 14 height 14
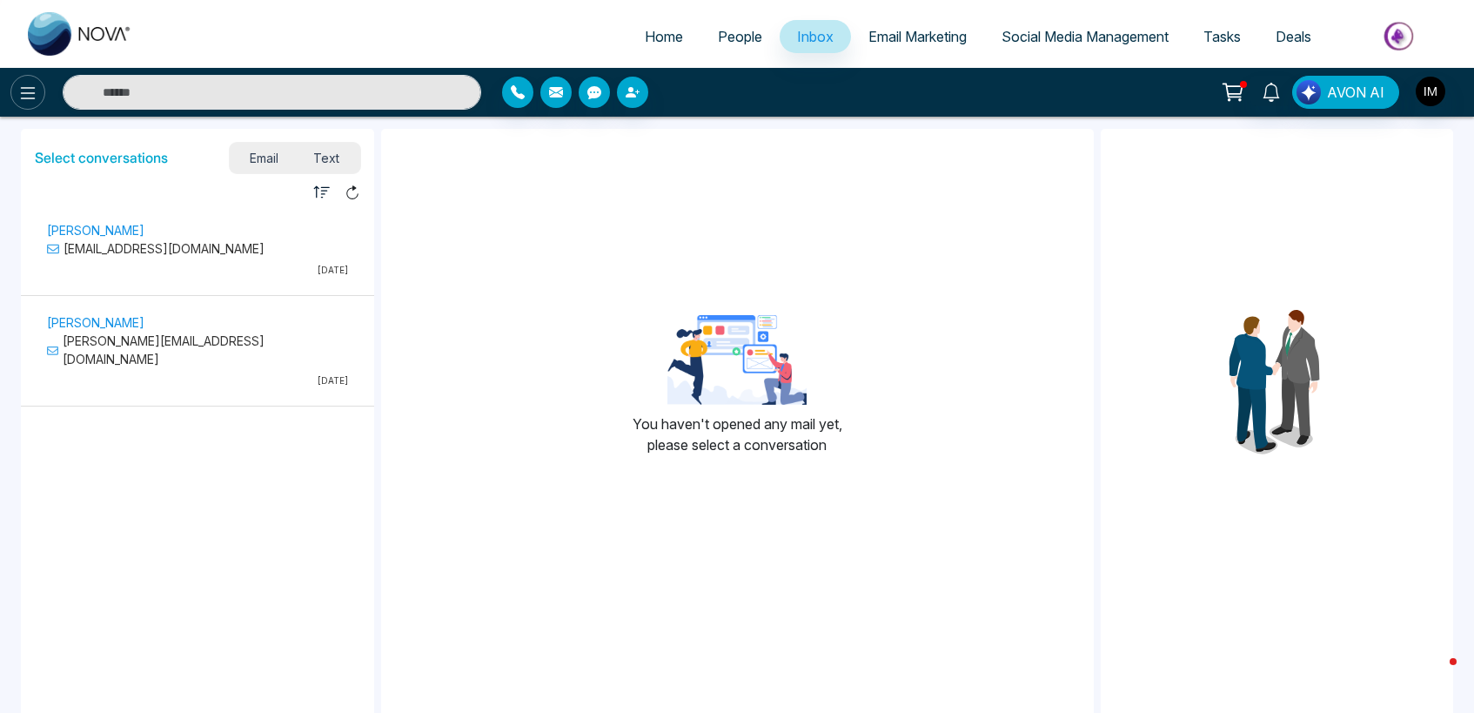
click at [25, 94] on icon at bounding box center [27, 93] width 21 height 21
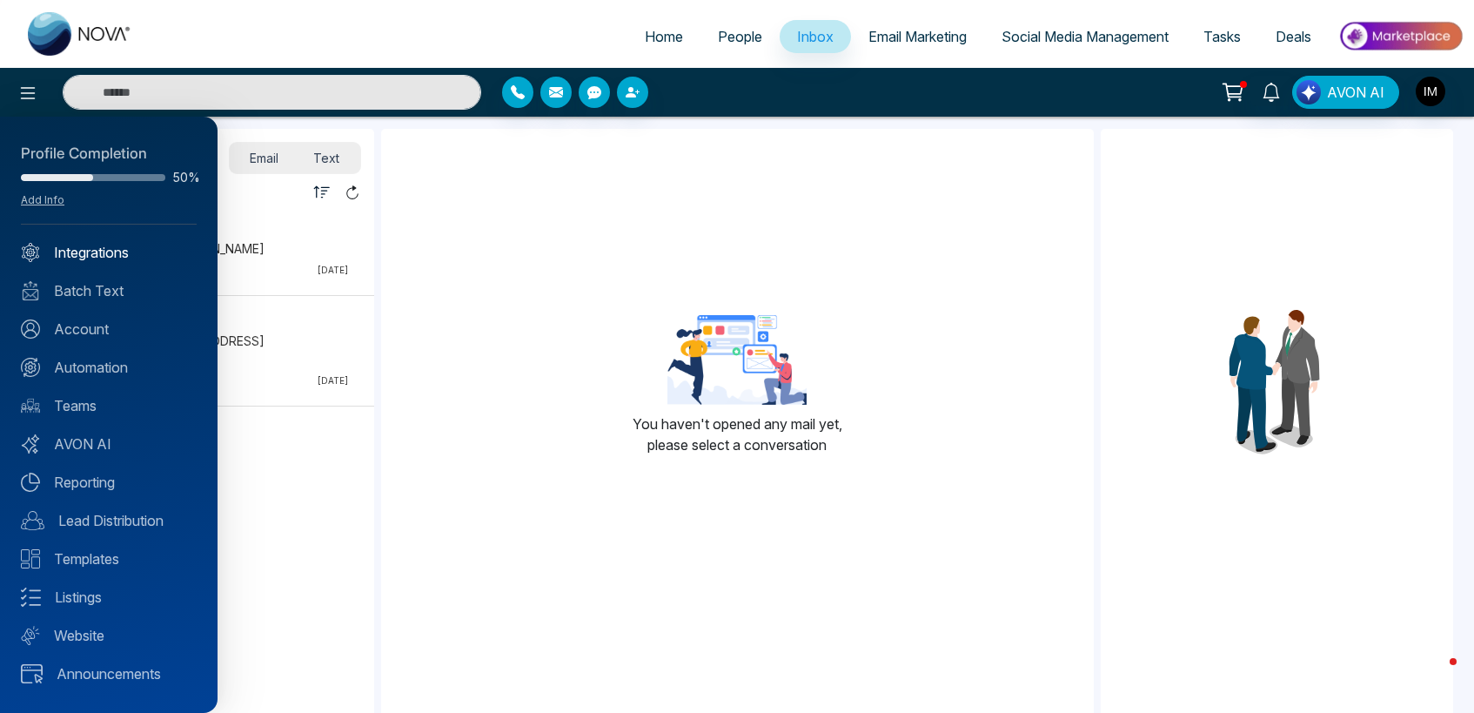
click at [102, 255] on link "Integrations" at bounding box center [109, 252] width 176 height 21
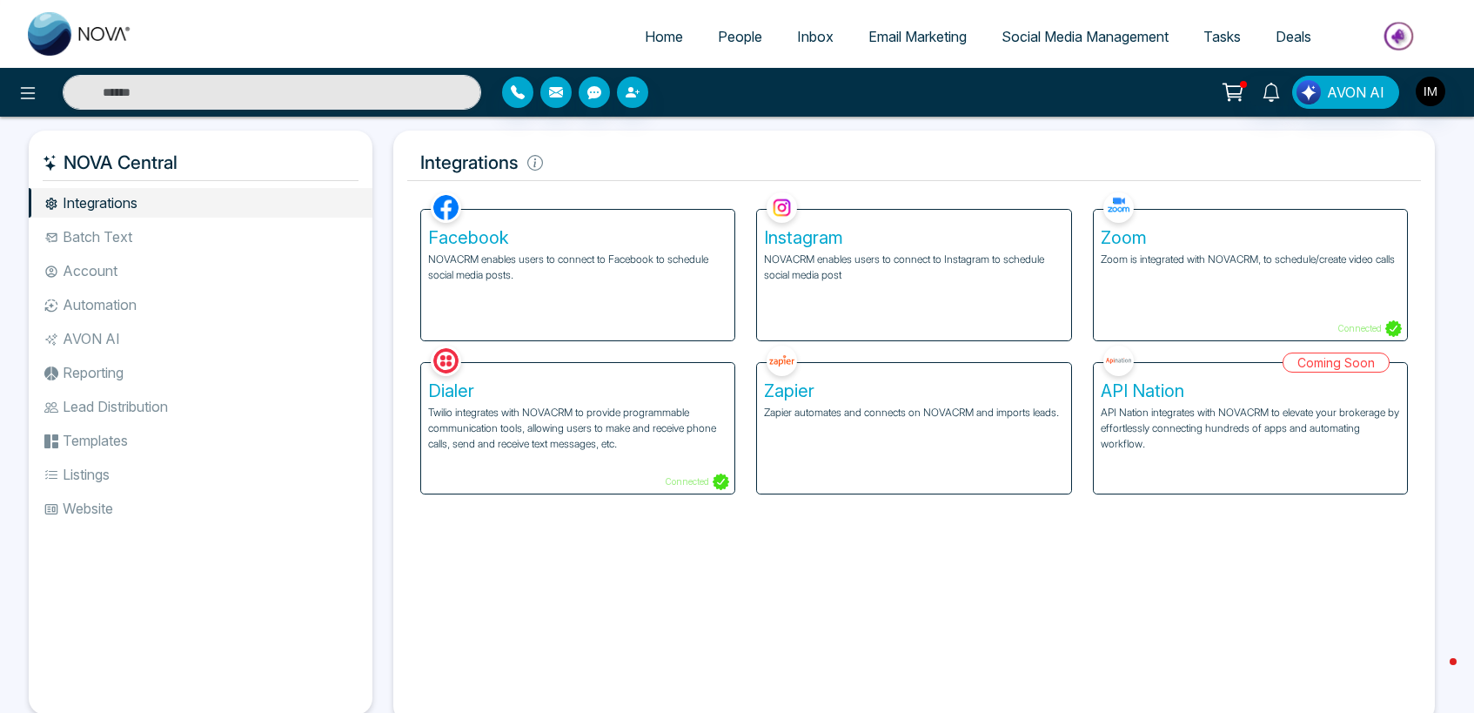
click at [101, 500] on li "Website" at bounding box center [201, 508] width 344 height 30
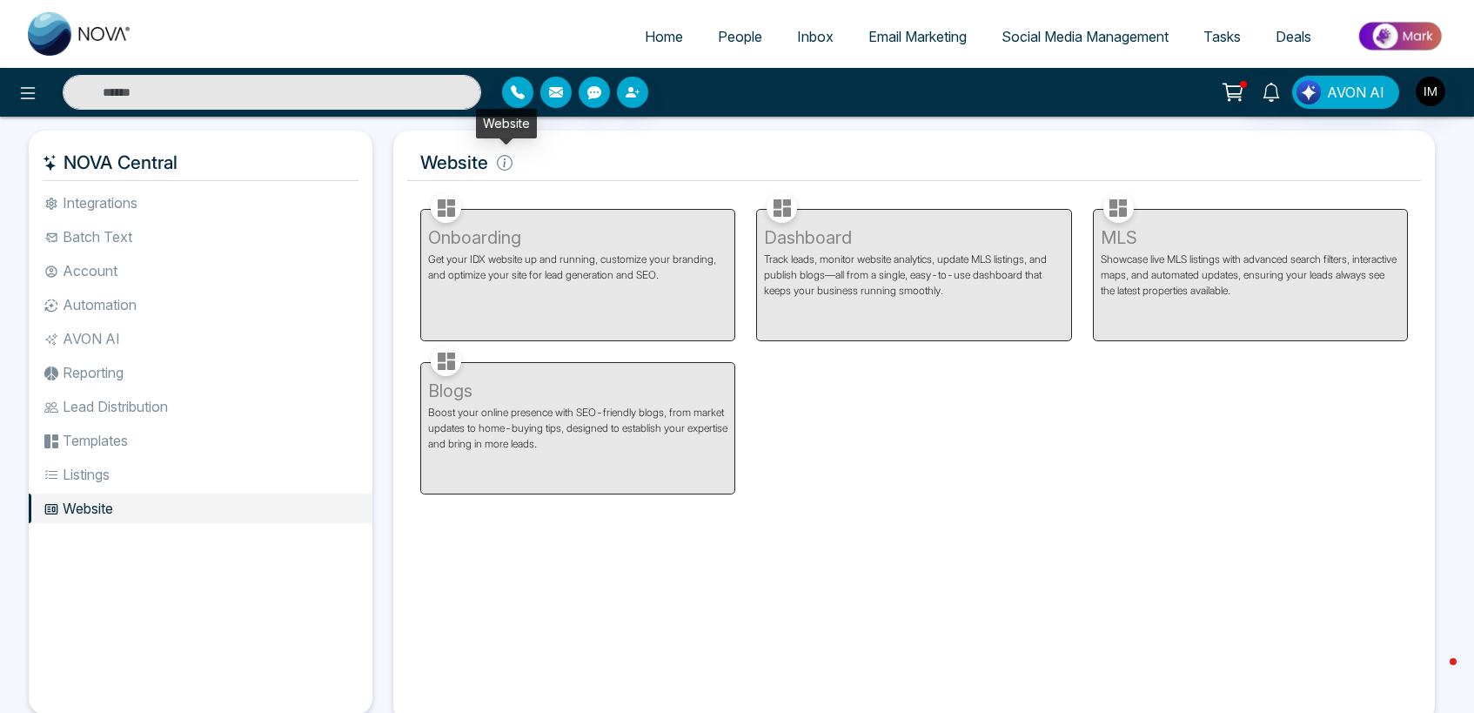
click at [510, 159] on icon at bounding box center [505, 163] width 16 height 16
